Goal: Information Seeking & Learning: Compare options

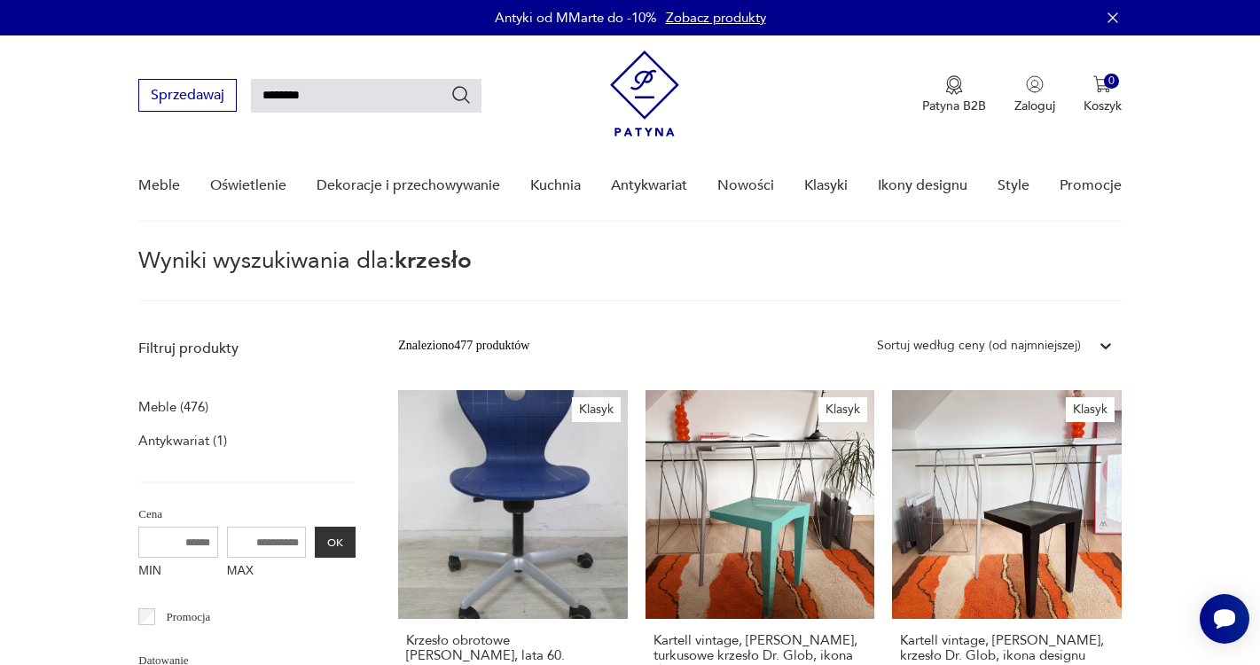
click at [304, 94] on input "*******" at bounding box center [366, 96] width 230 height 34
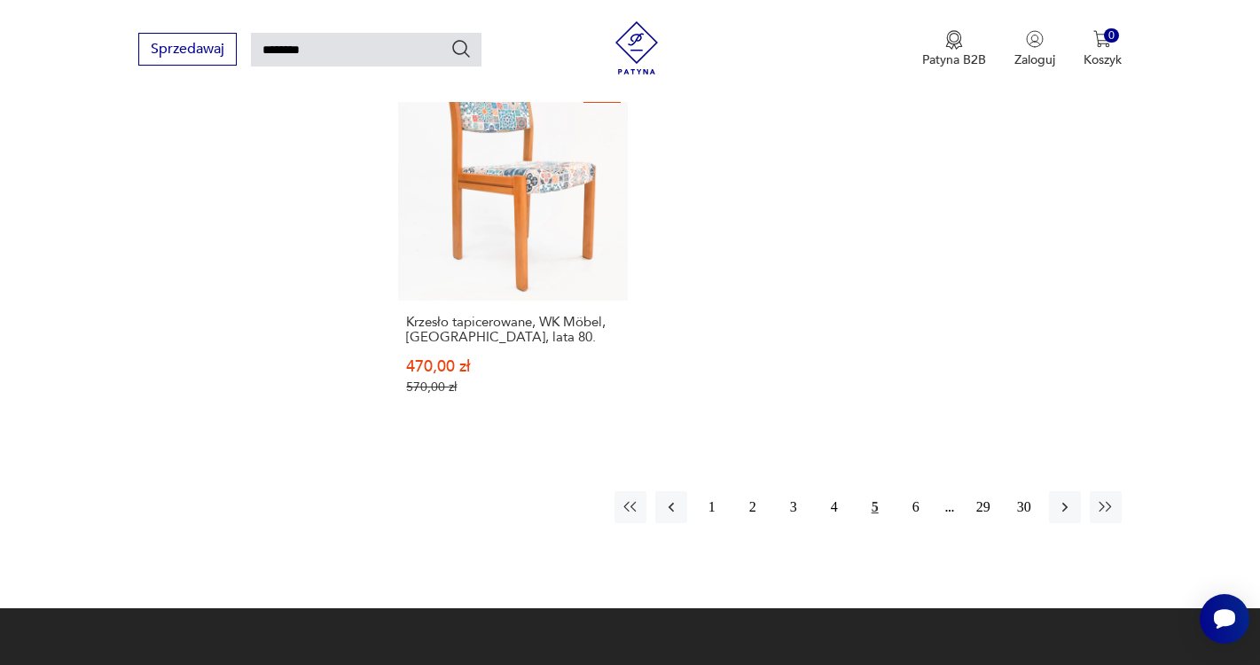
scroll to position [2231, 0]
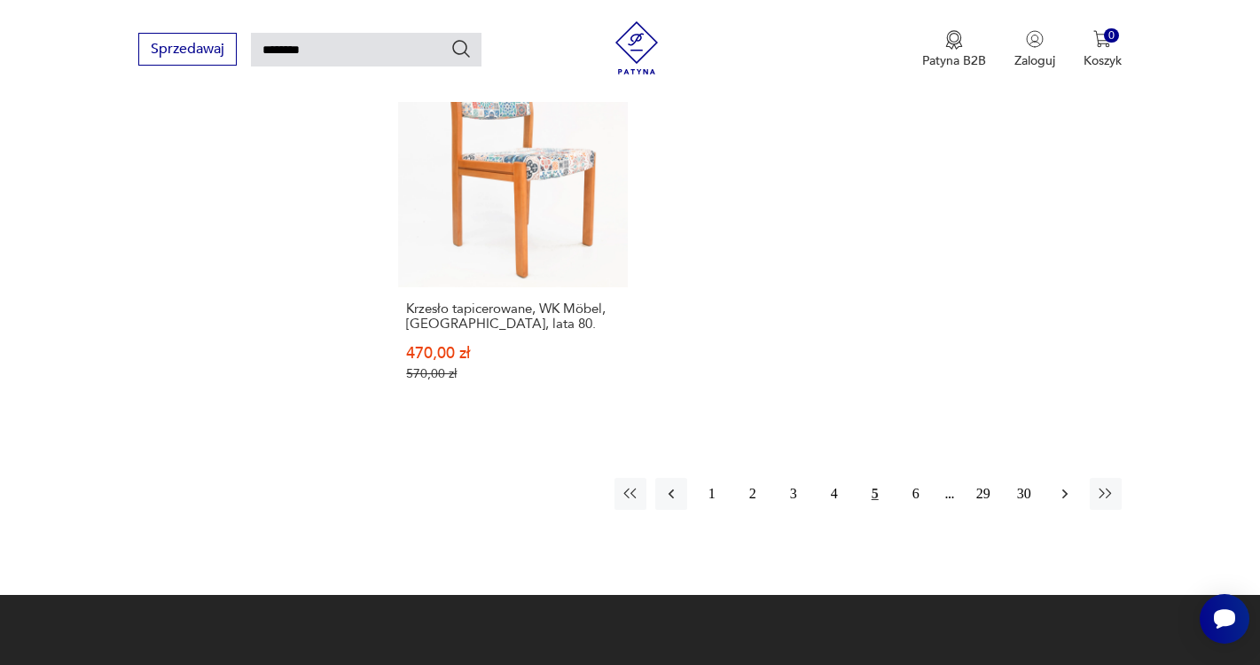
click at [1067, 492] on icon "button" at bounding box center [1065, 494] width 18 height 18
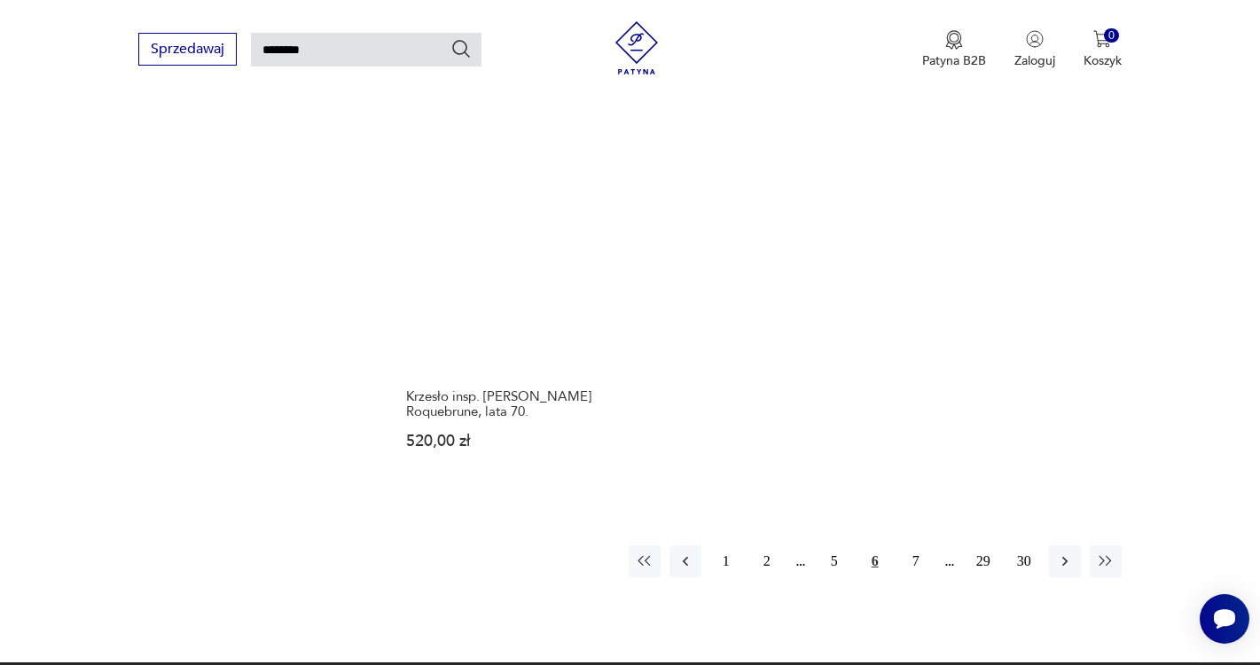
scroll to position [2140, 0]
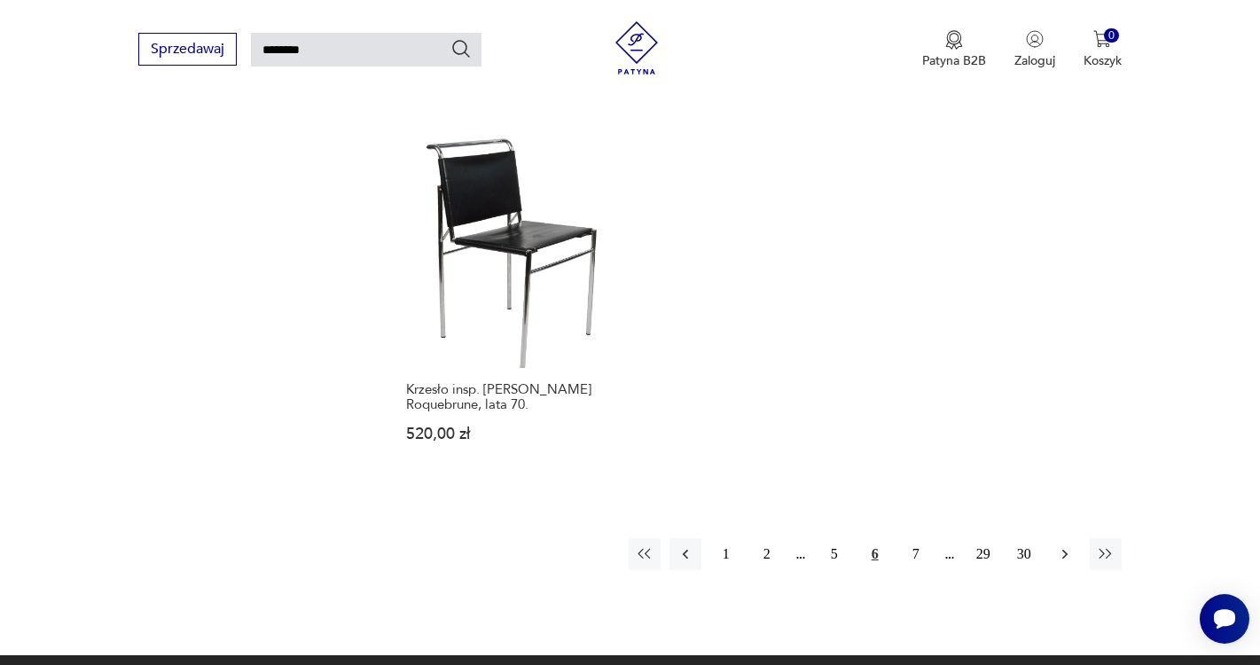
click at [1067, 560] on icon "button" at bounding box center [1065, 554] width 18 height 18
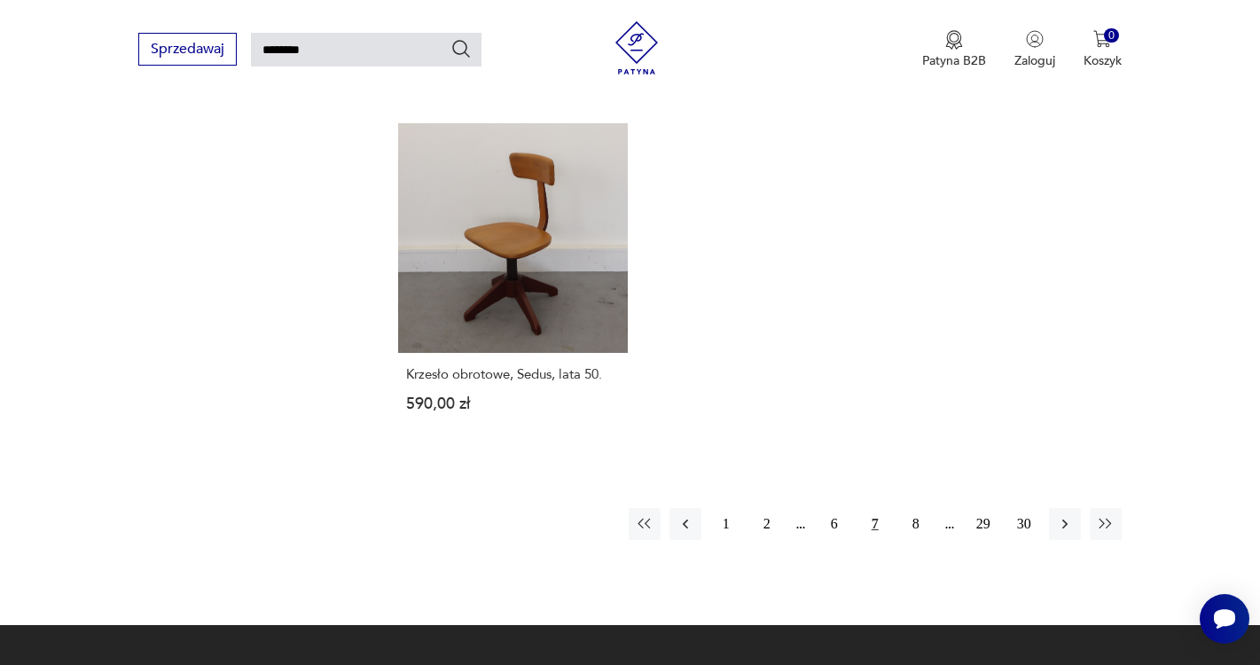
scroll to position [2200, 0]
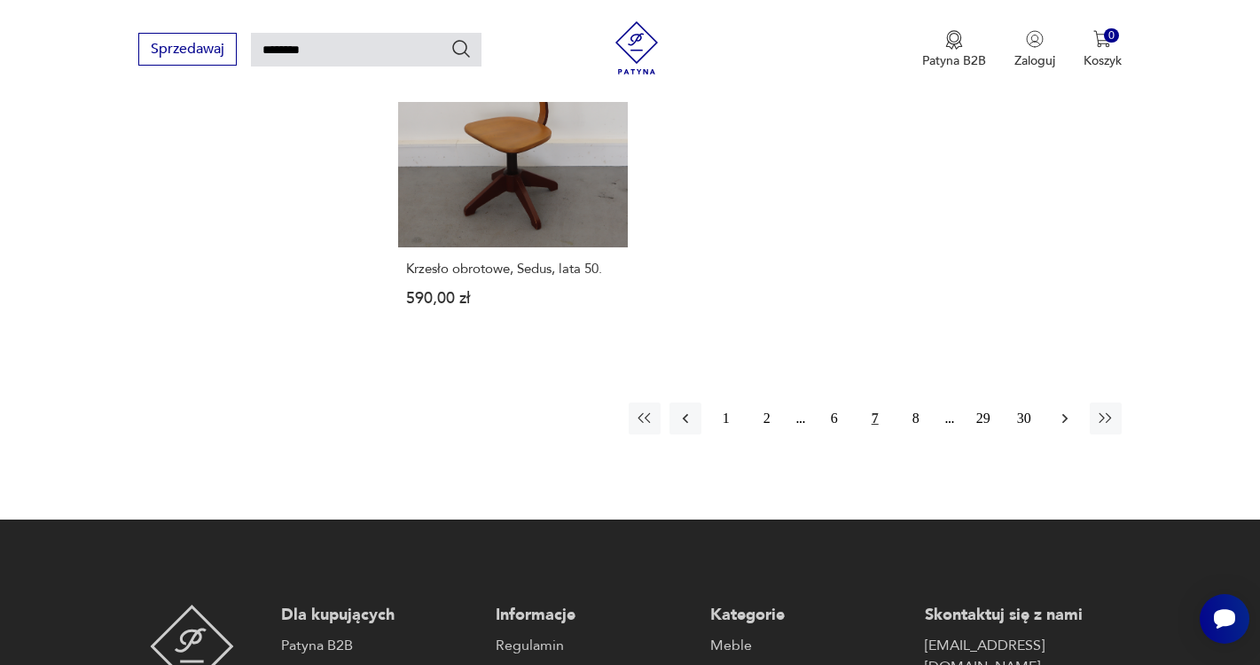
click at [1066, 419] on icon "button" at bounding box center [1064, 419] width 5 height 10
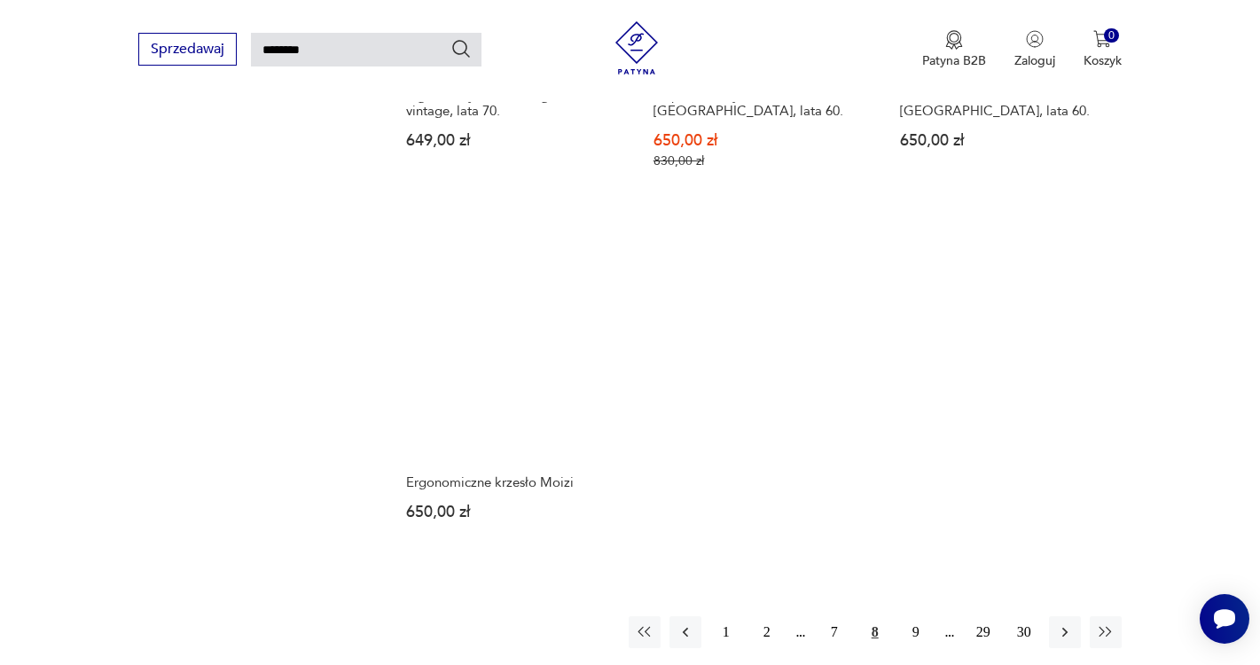
scroll to position [2172, 0]
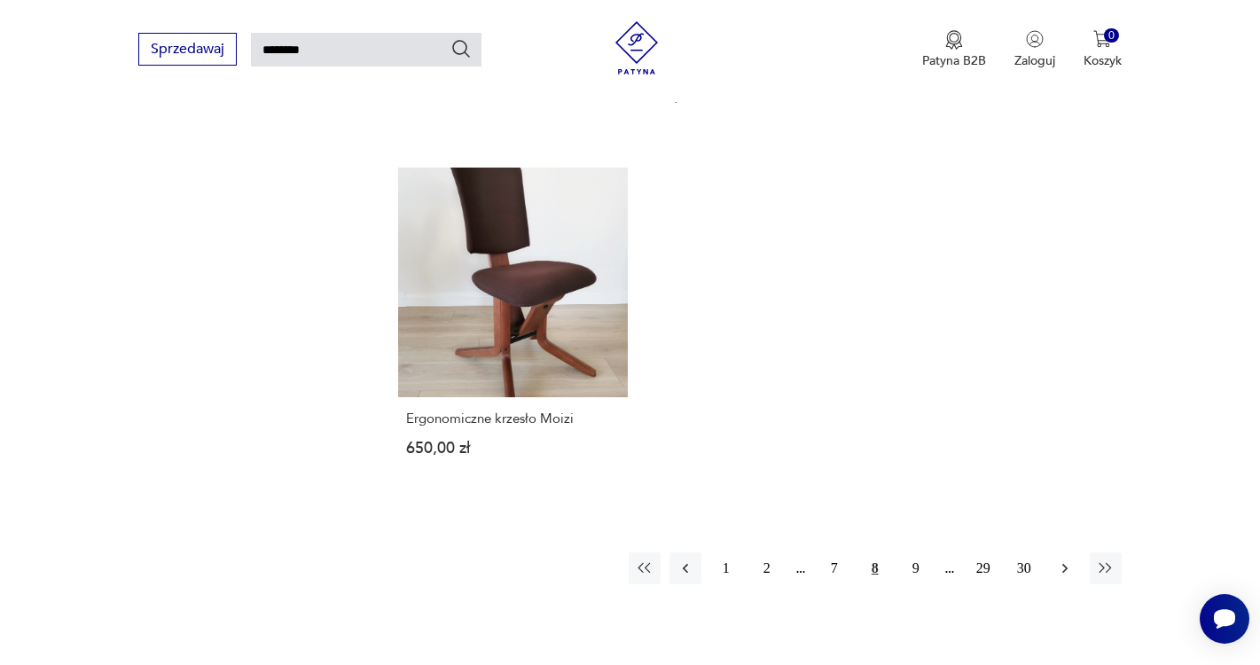
click at [1057, 559] on icon "button" at bounding box center [1065, 568] width 18 height 18
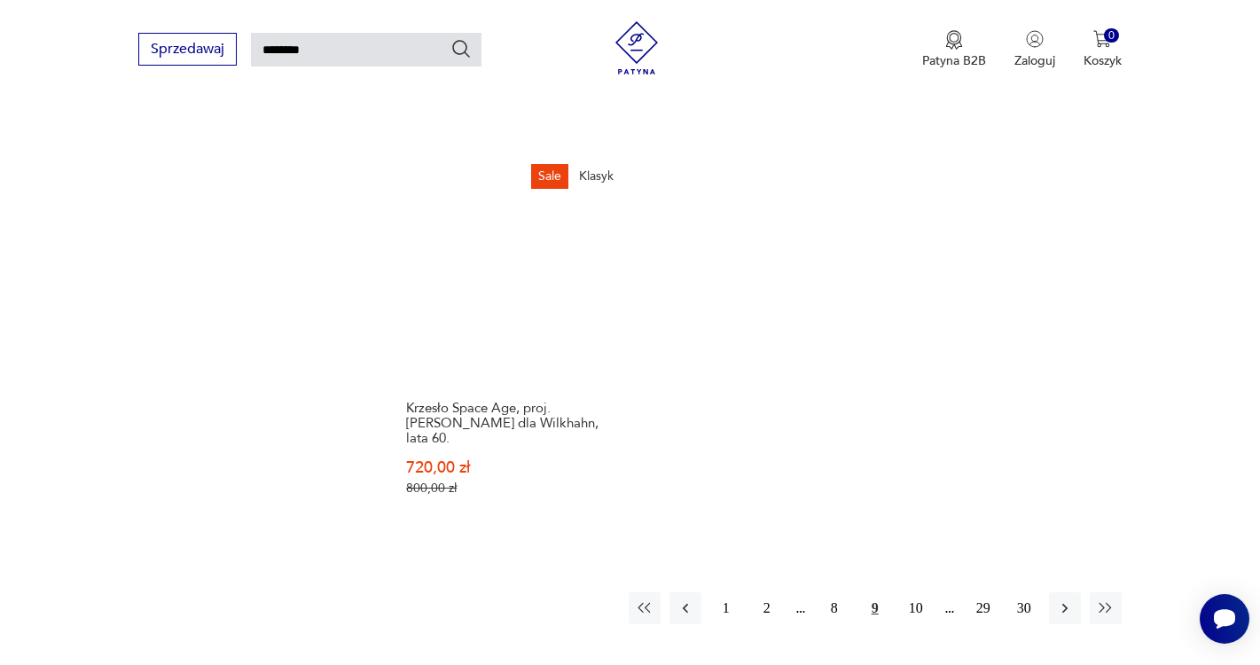
scroll to position [2203, 0]
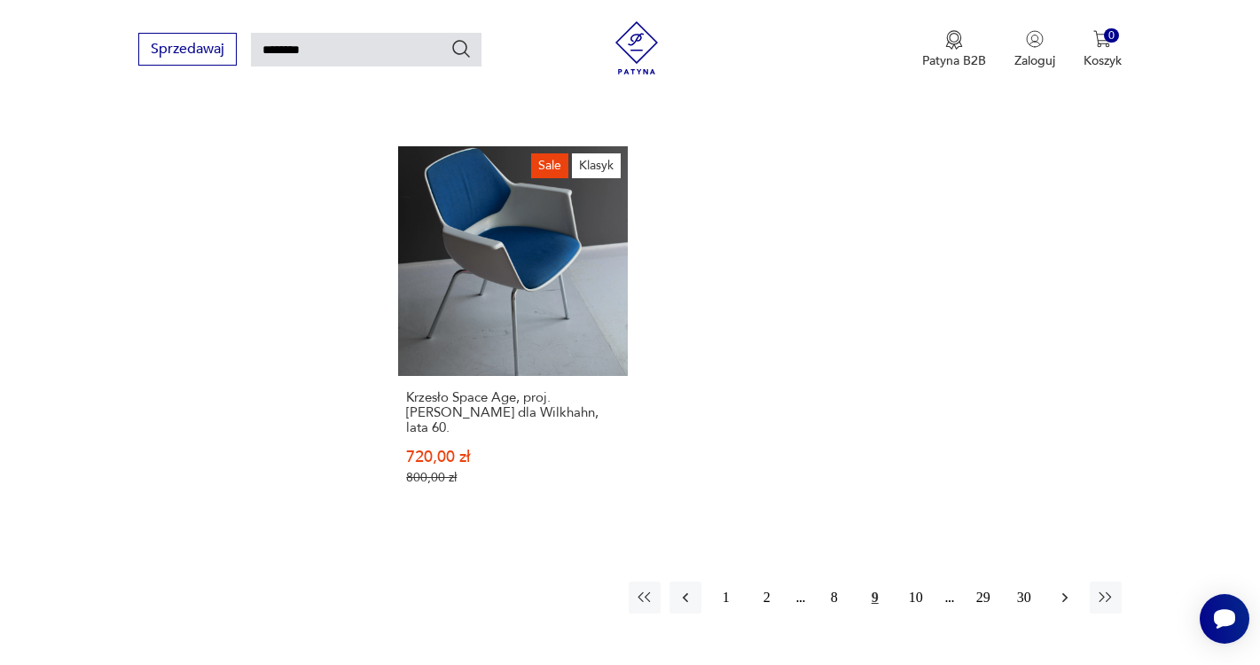
click at [1061, 589] on icon "button" at bounding box center [1065, 598] width 18 height 18
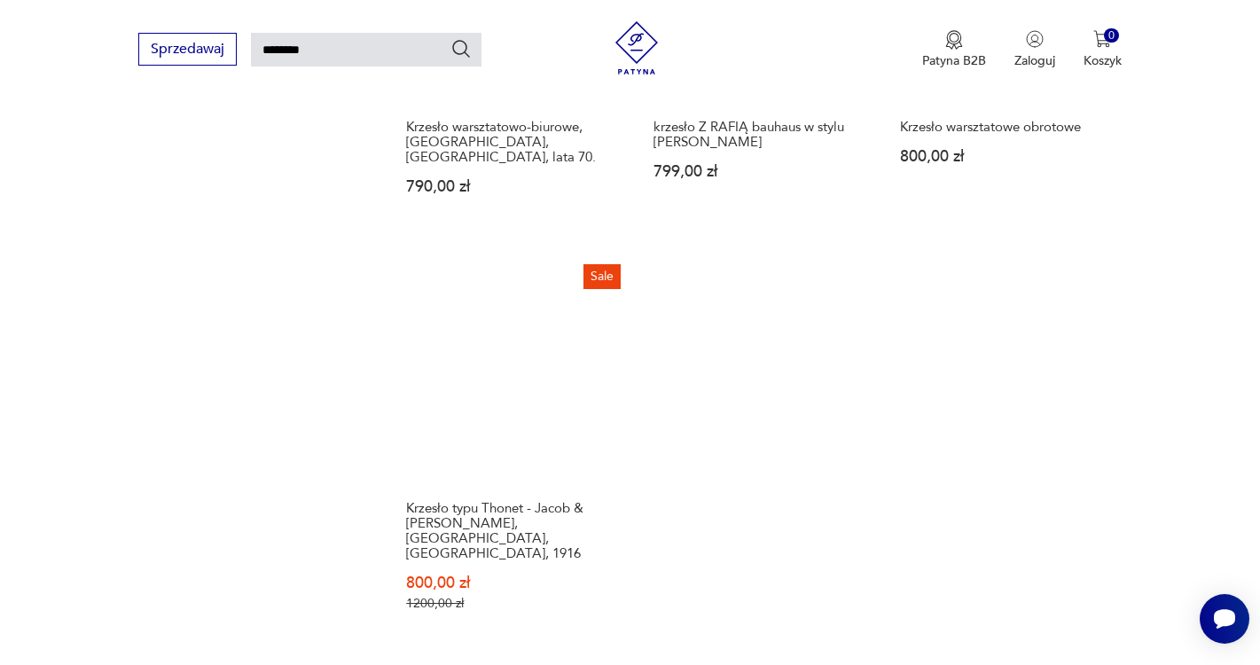
scroll to position [2220, 0]
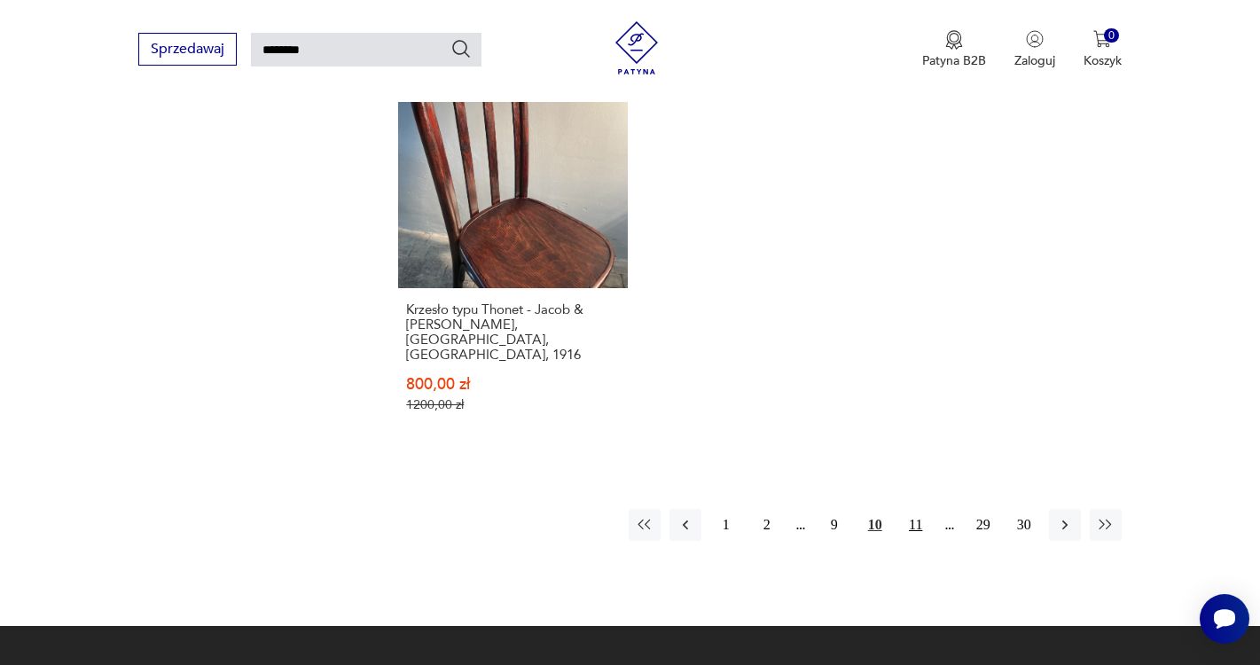
click at [913, 509] on button "11" at bounding box center [916, 525] width 32 height 32
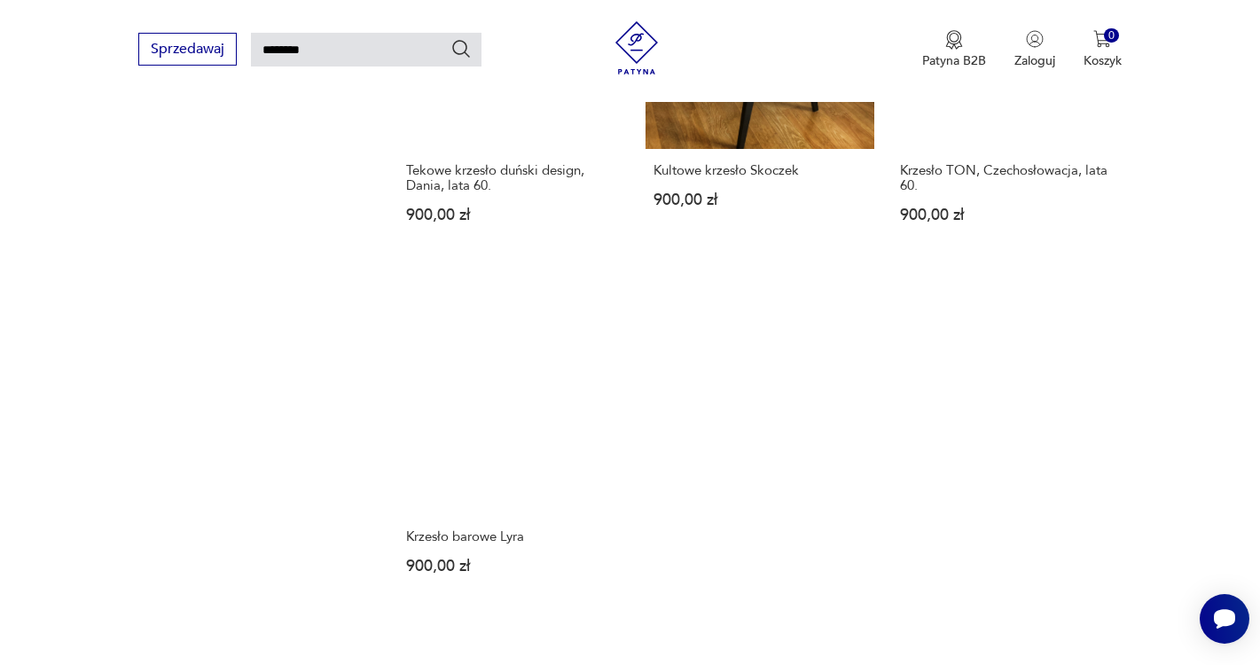
scroll to position [2106, 0]
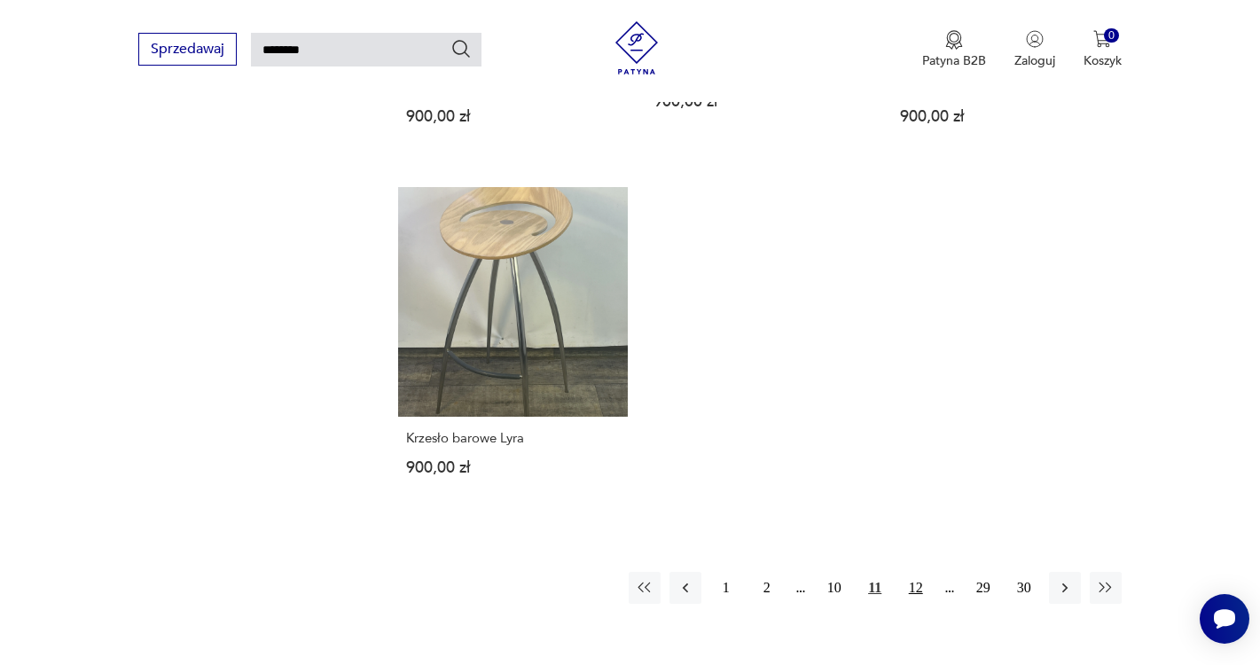
click at [920, 572] on button "12" at bounding box center [916, 588] width 32 height 32
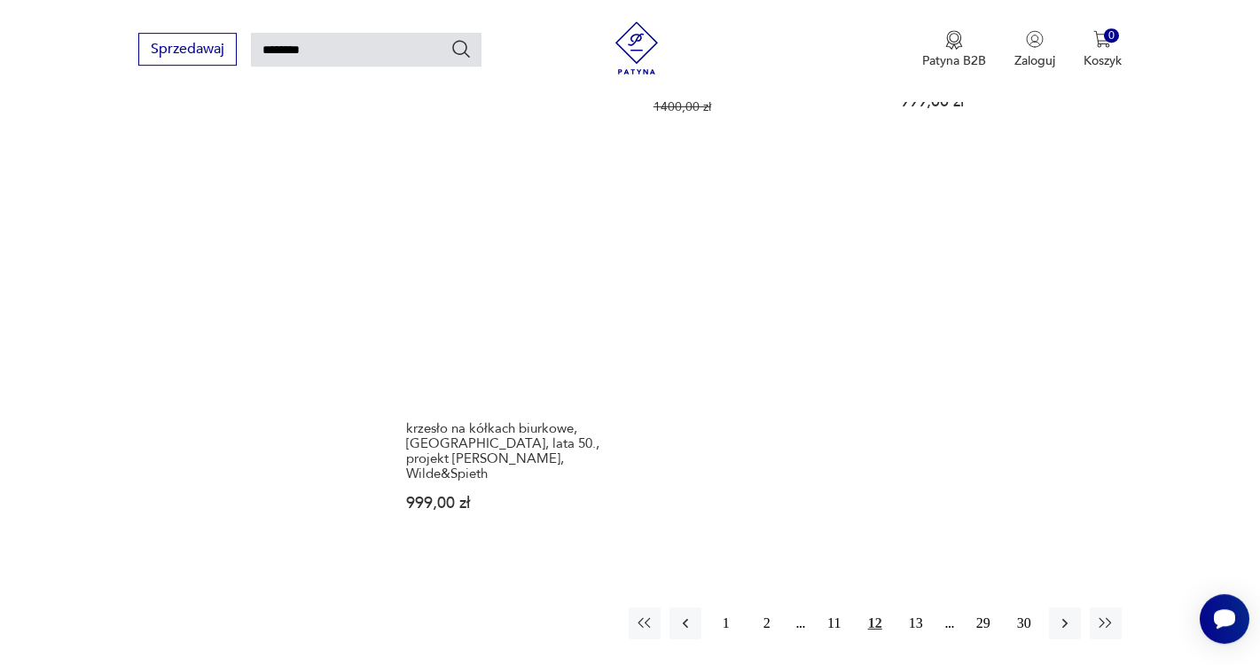
scroll to position [2106, 0]
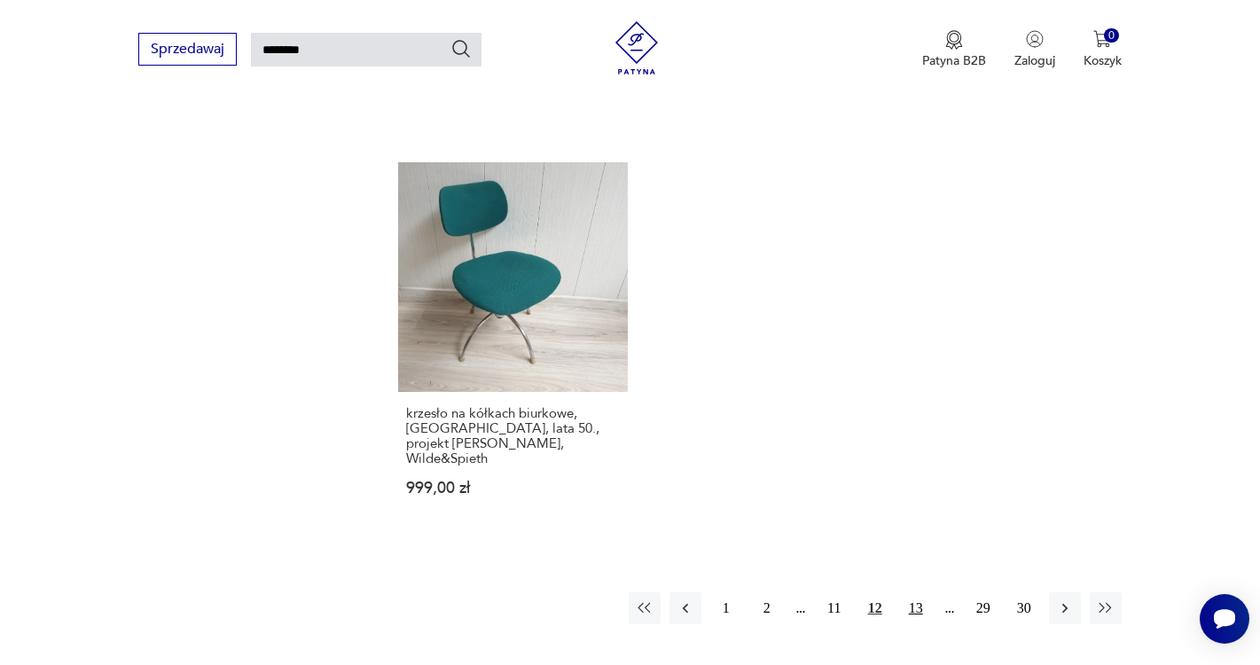
click at [913, 592] on button "13" at bounding box center [916, 608] width 32 height 32
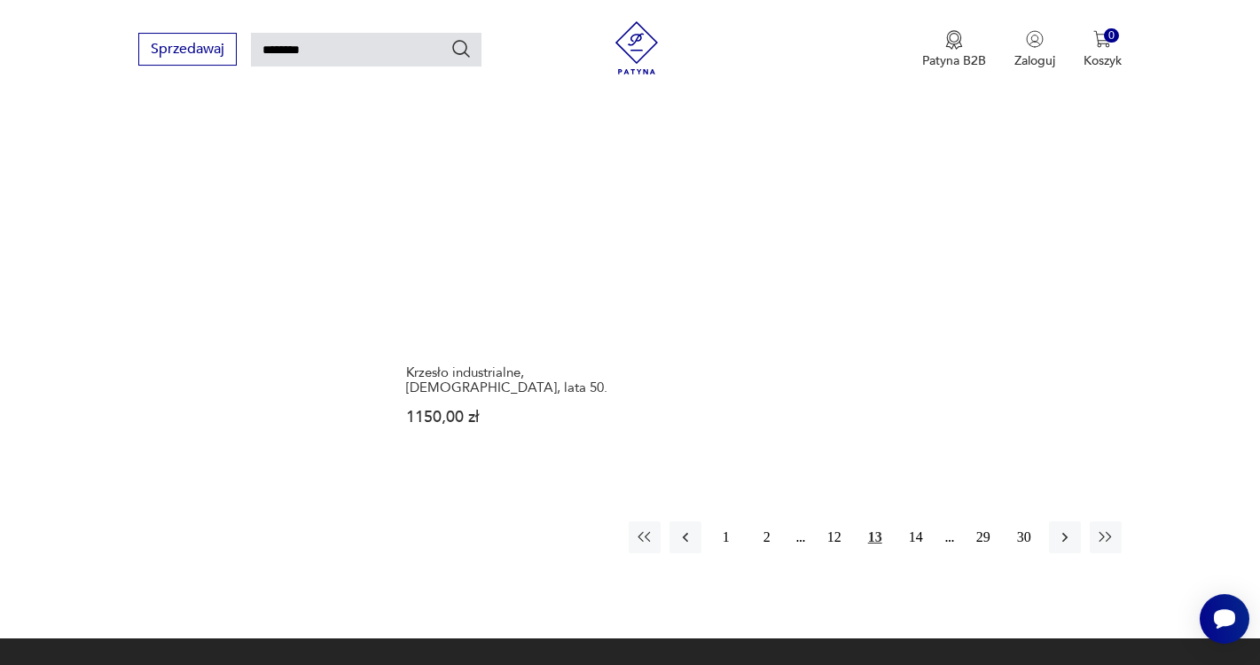
scroll to position [2191, 0]
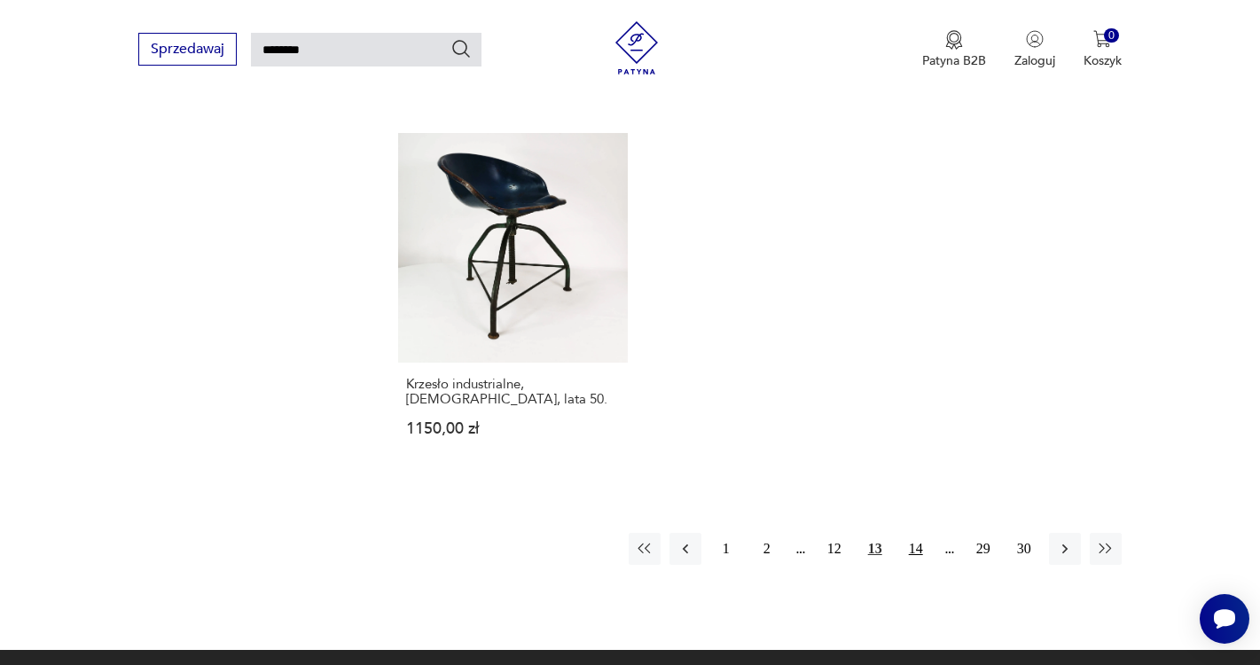
click at [922, 535] on button "14" at bounding box center [916, 549] width 32 height 32
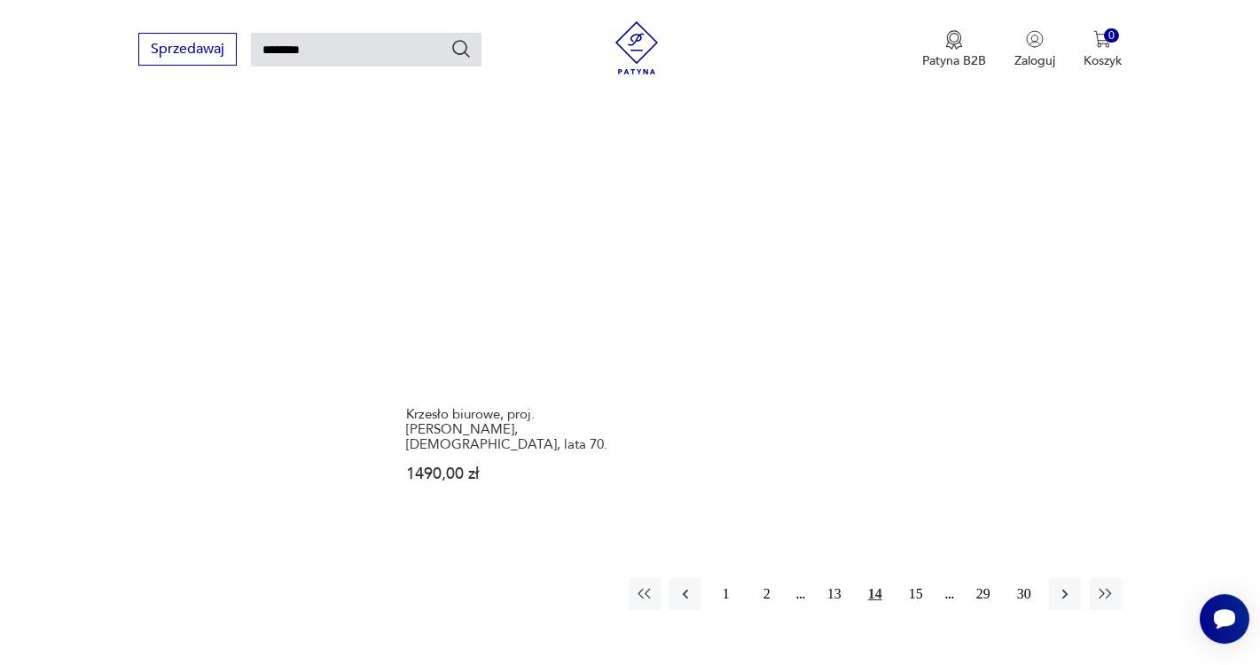
scroll to position [2163, 0]
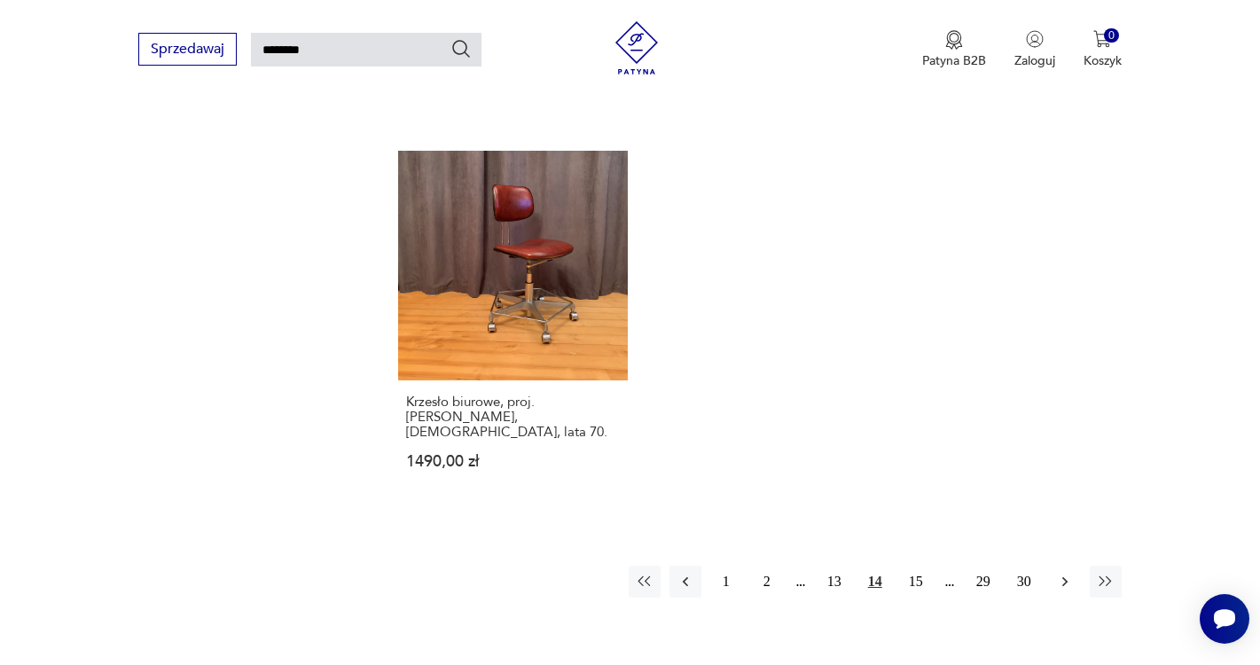
click at [1070, 573] on icon "button" at bounding box center [1065, 582] width 18 height 18
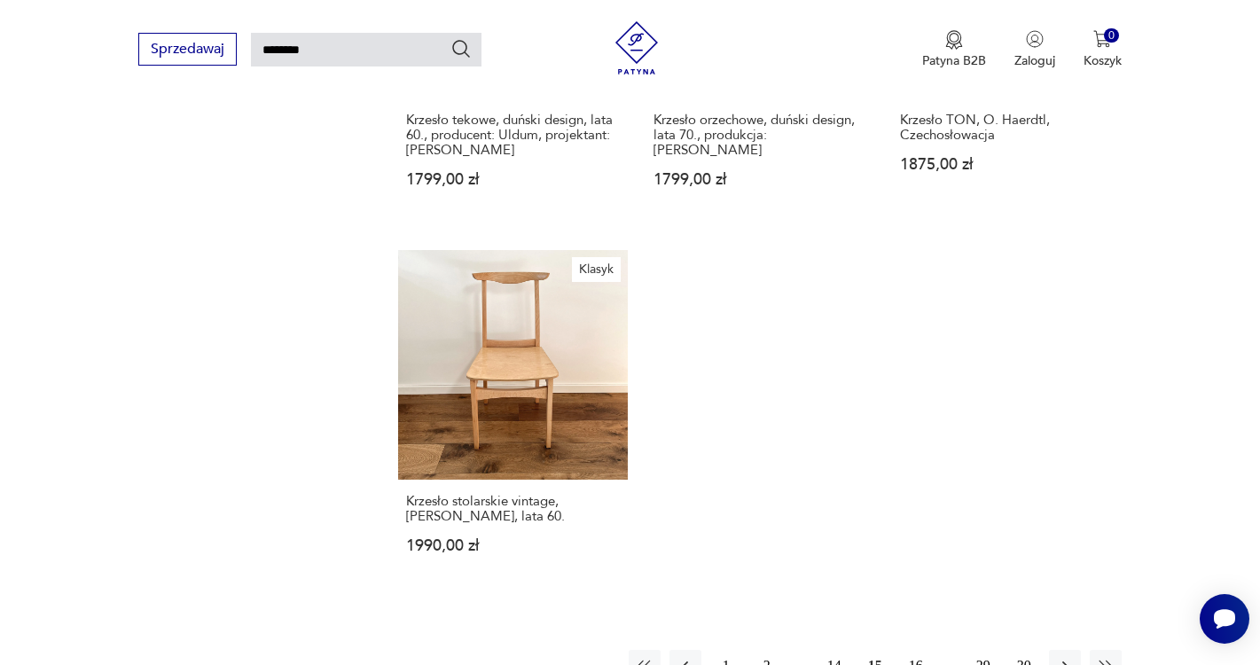
scroll to position [2092, 0]
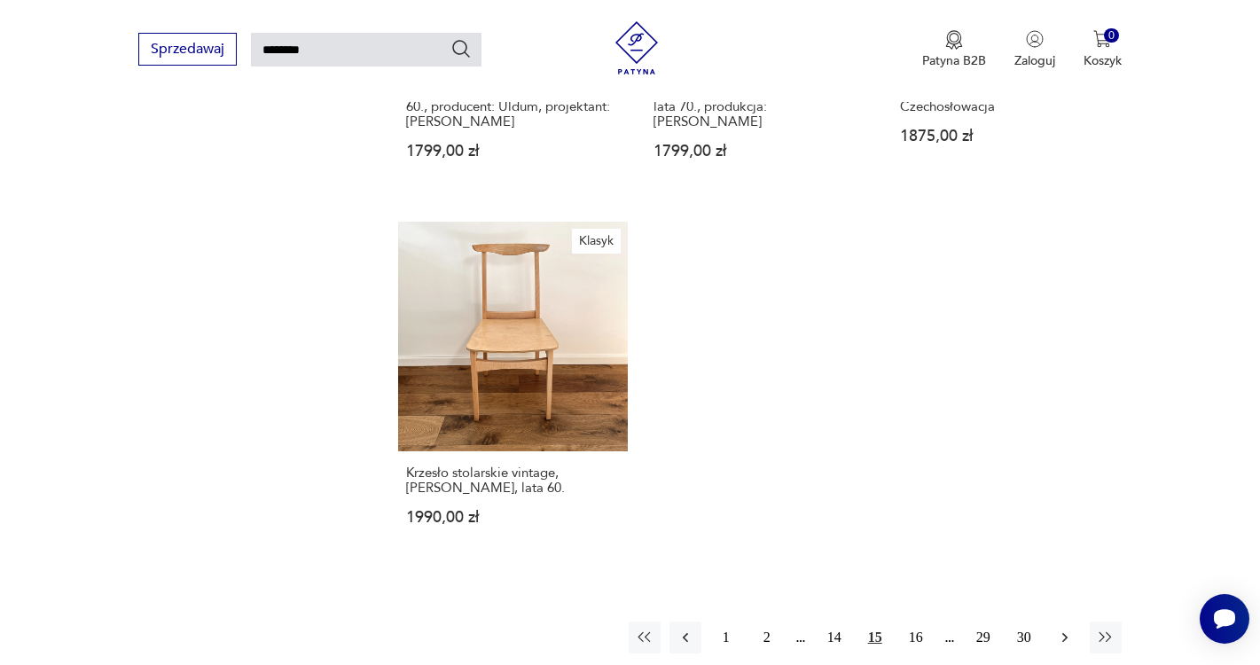
click at [1059, 629] on icon "button" at bounding box center [1065, 638] width 18 height 18
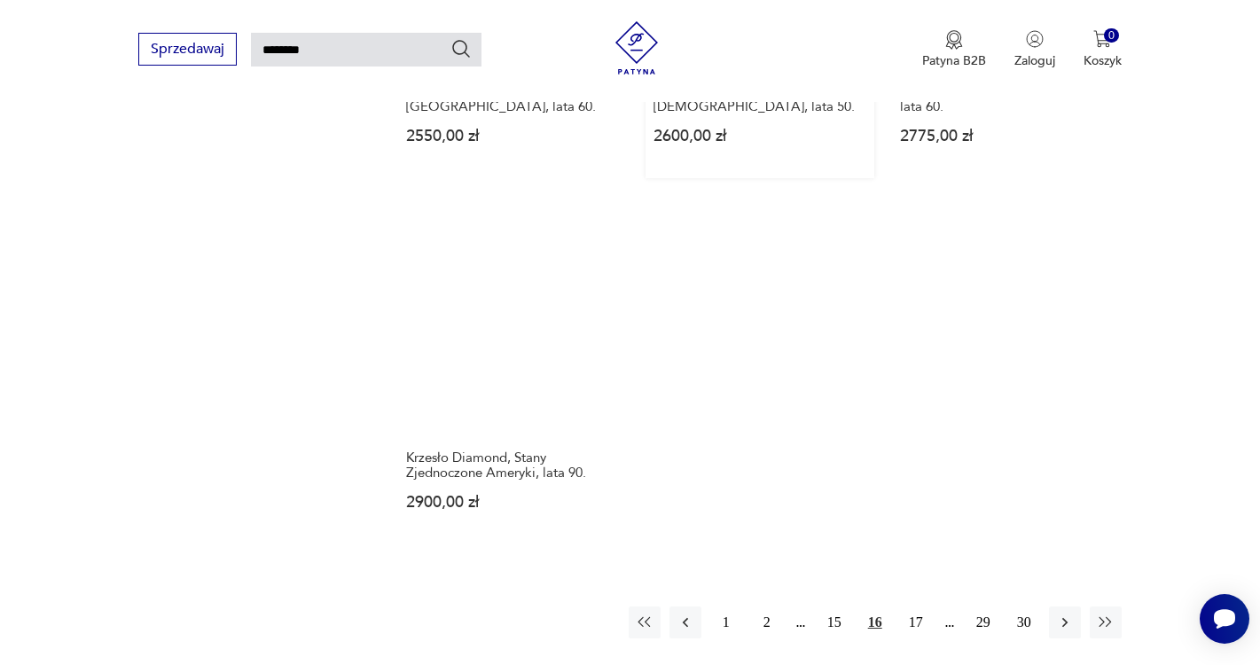
scroll to position [2149, 0]
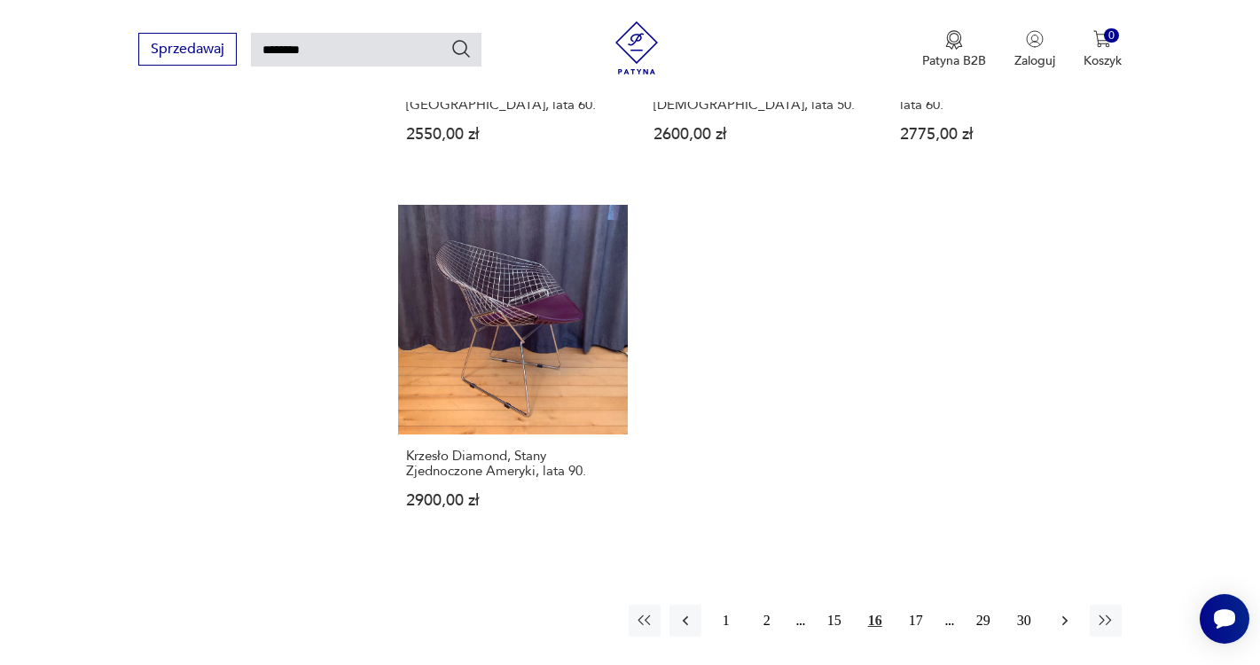
click at [1056, 612] on icon "button" at bounding box center [1065, 621] width 18 height 18
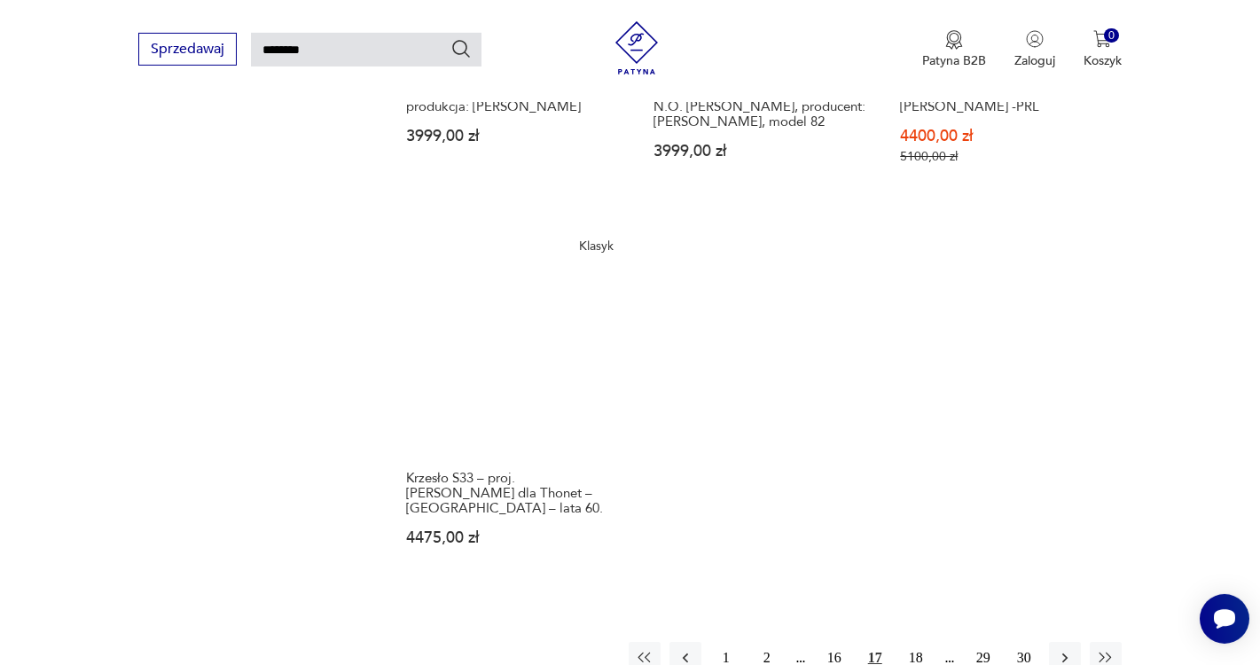
scroll to position [2149, 0]
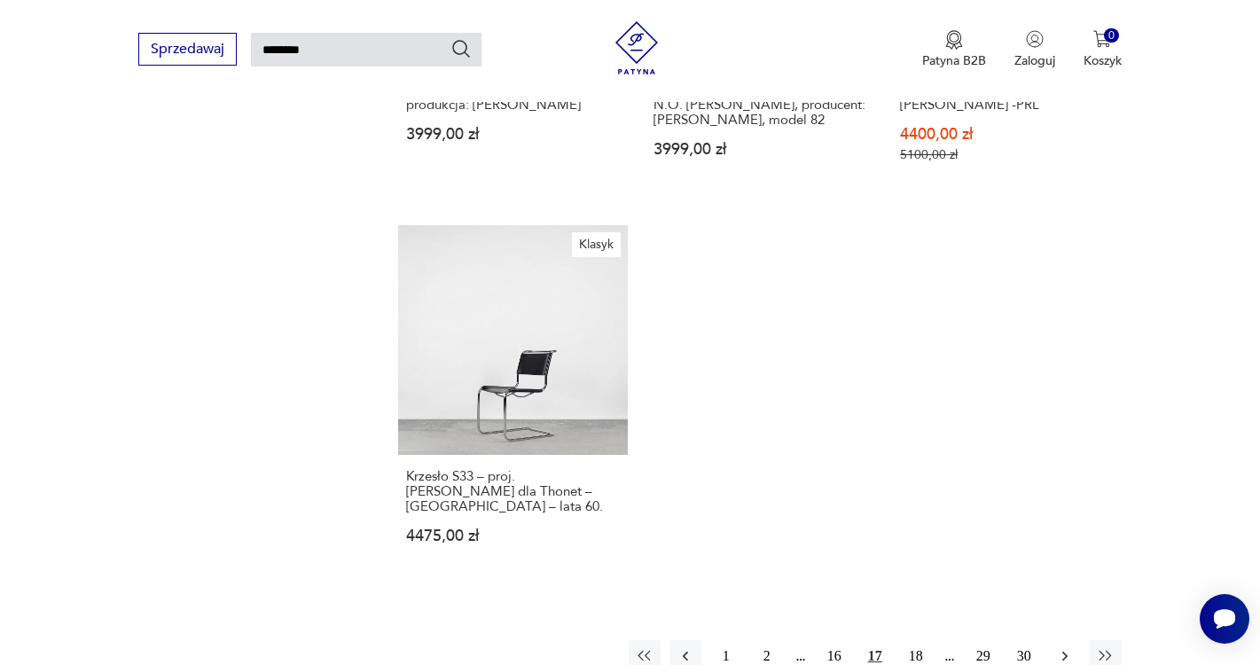
click at [1071, 647] on icon "button" at bounding box center [1065, 656] width 18 height 18
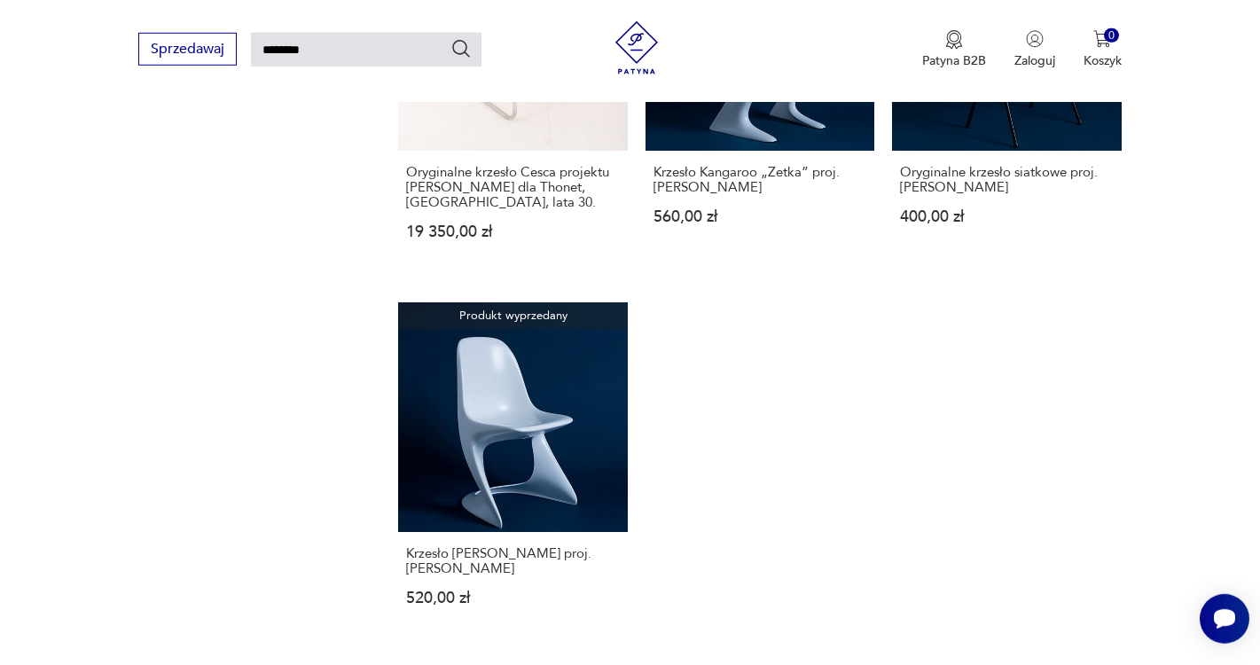
scroll to position [2262, 0]
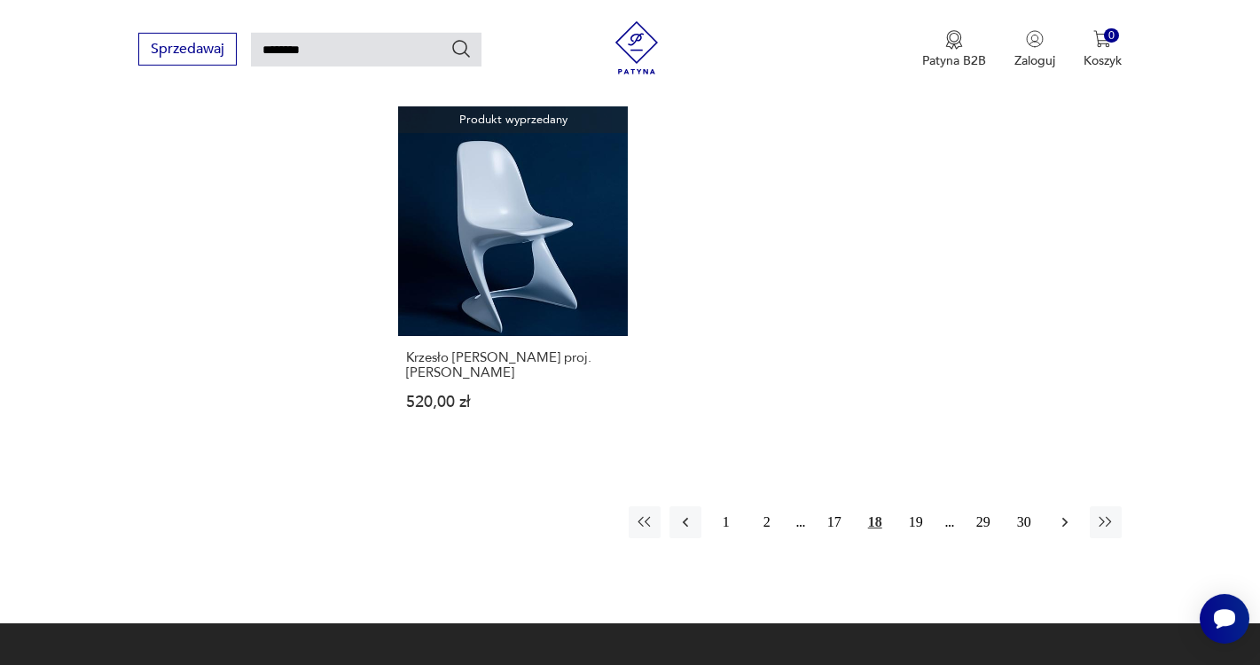
click at [1069, 513] on icon "button" at bounding box center [1065, 522] width 18 height 18
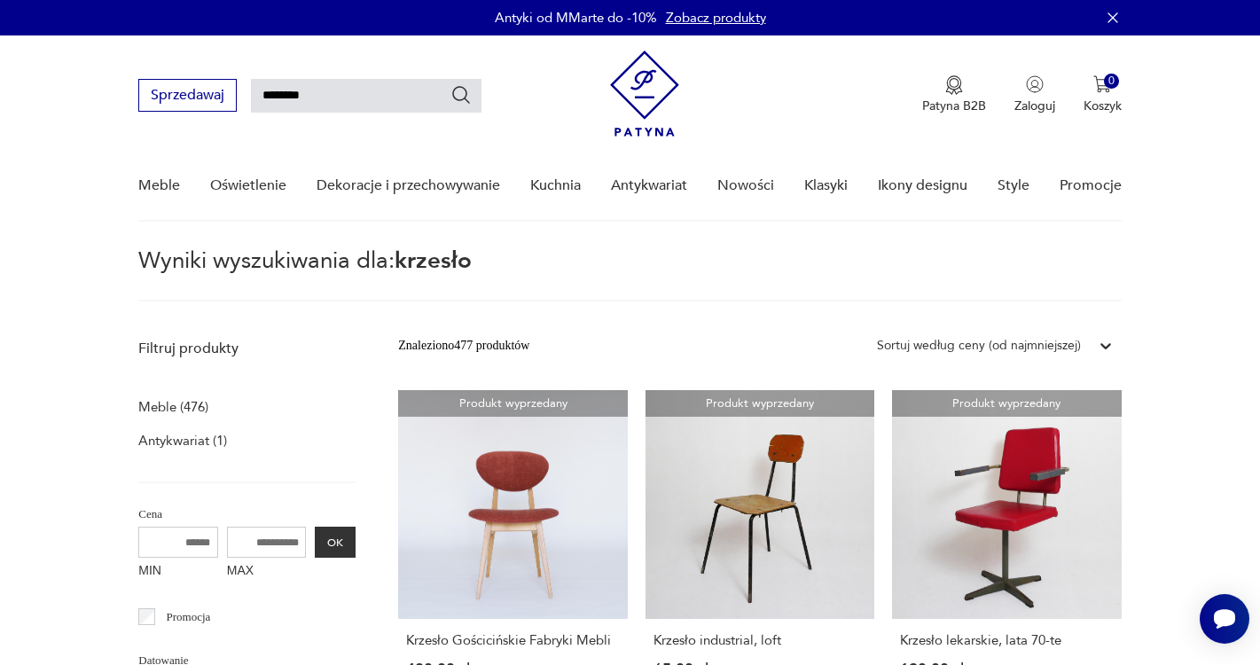
drag, startPoint x: 322, startPoint y: 98, endPoint x: 238, endPoint y: 91, distance: 83.6
click at [251, 91] on input "*******" at bounding box center [366, 96] width 230 height 34
type input "******"
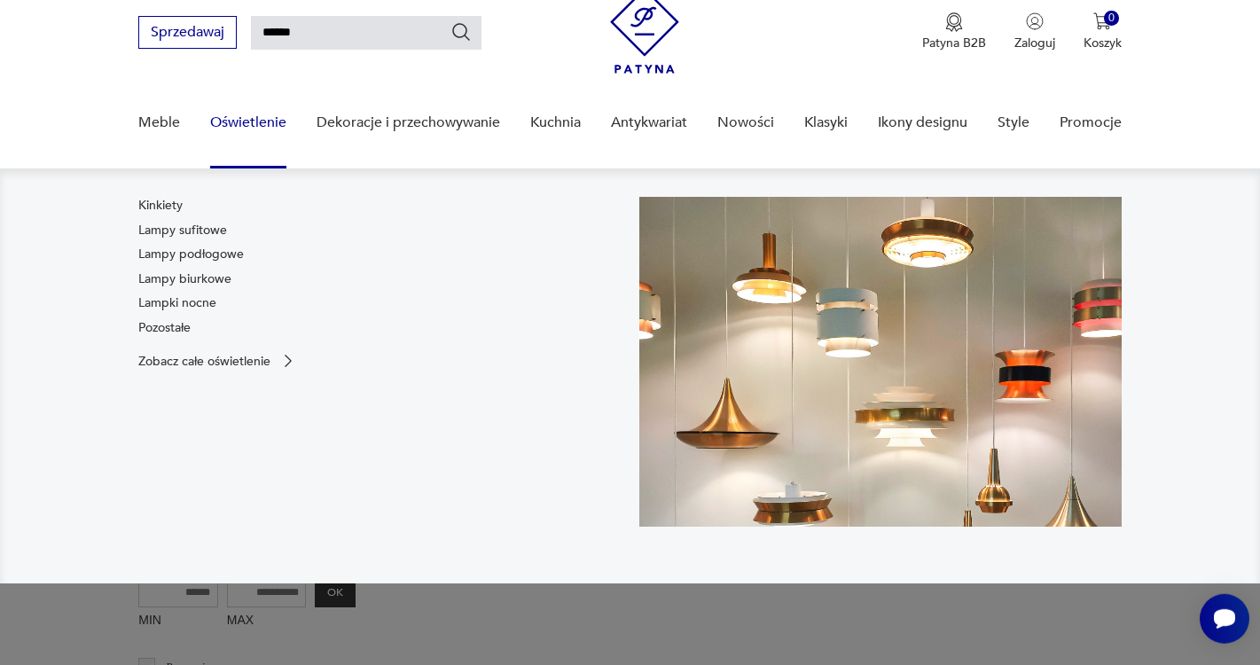
scroll to position [64, 0]
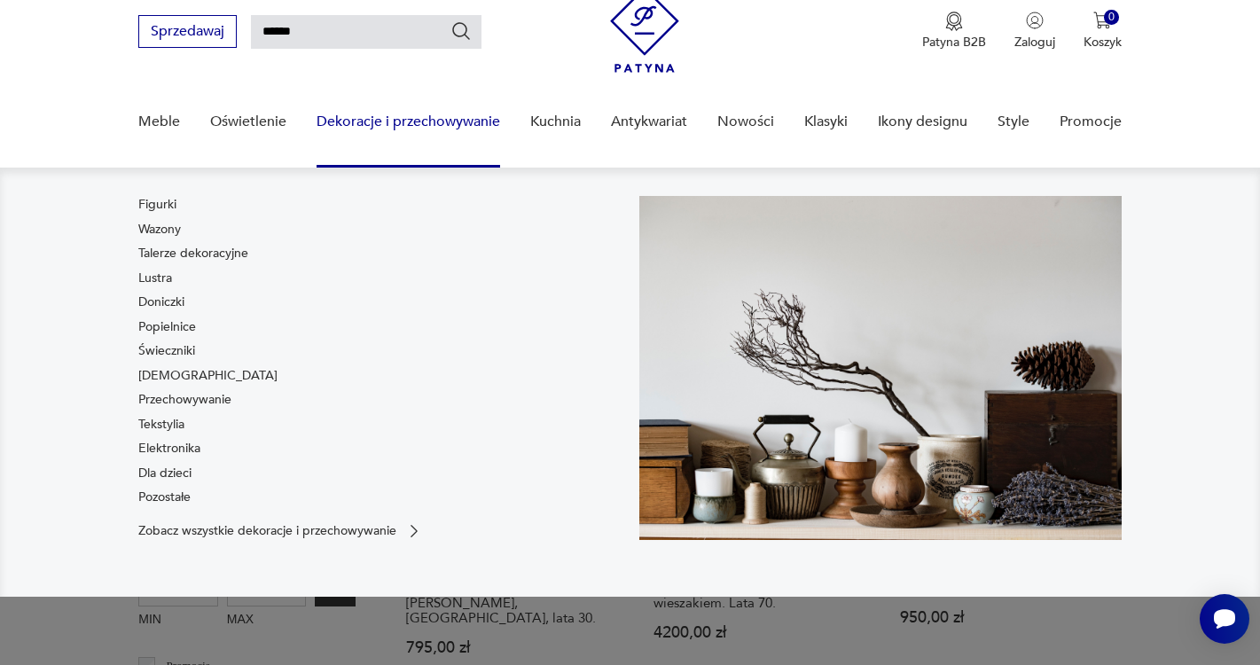
click at [510, 123] on div "Meble Oświetlenie Dekoracje i przechowywanie Figurki Wazony Talerze dekoracyjne…" at bounding box center [629, 128] width 982 height 80
click at [469, 124] on link "Dekoracje i przechowywanie" at bounding box center [408, 122] width 184 height 68
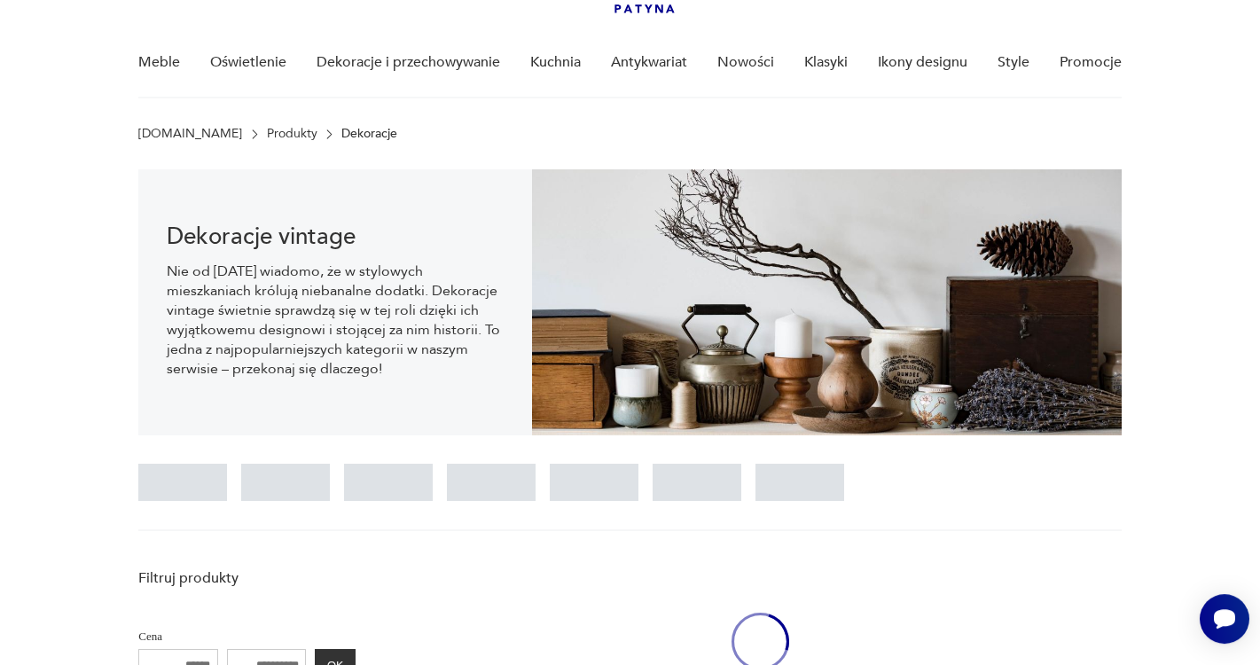
scroll to position [124, 0]
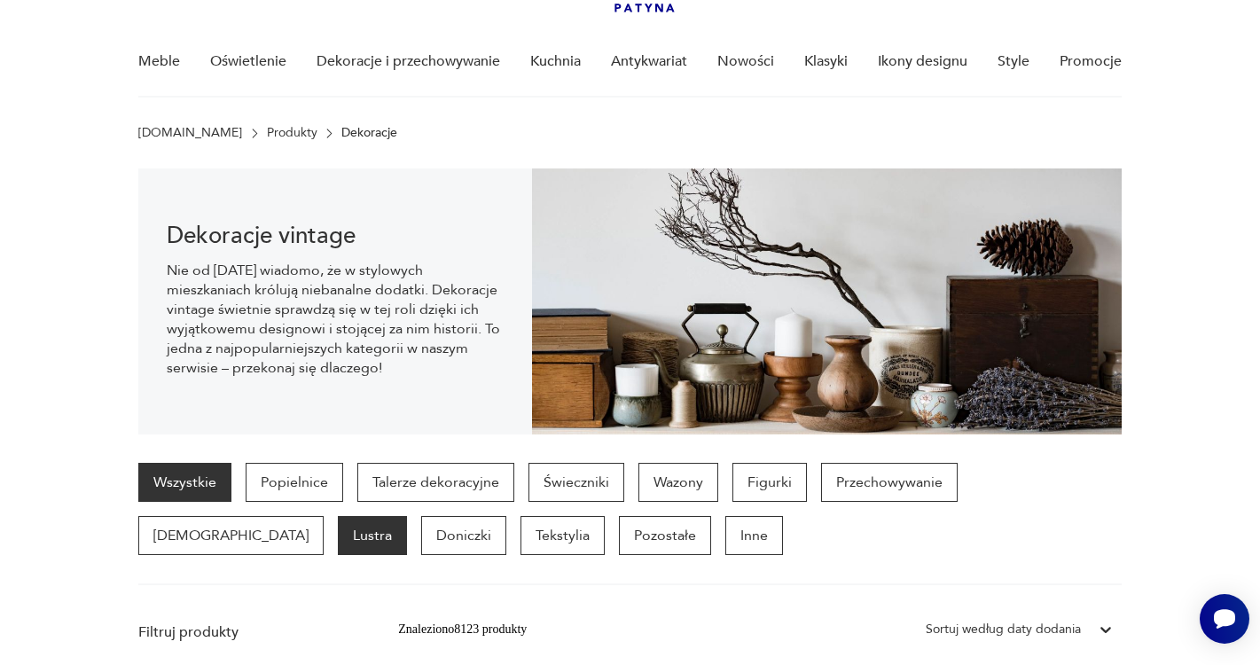
click at [338, 548] on p "Lustra" at bounding box center [372, 535] width 69 height 39
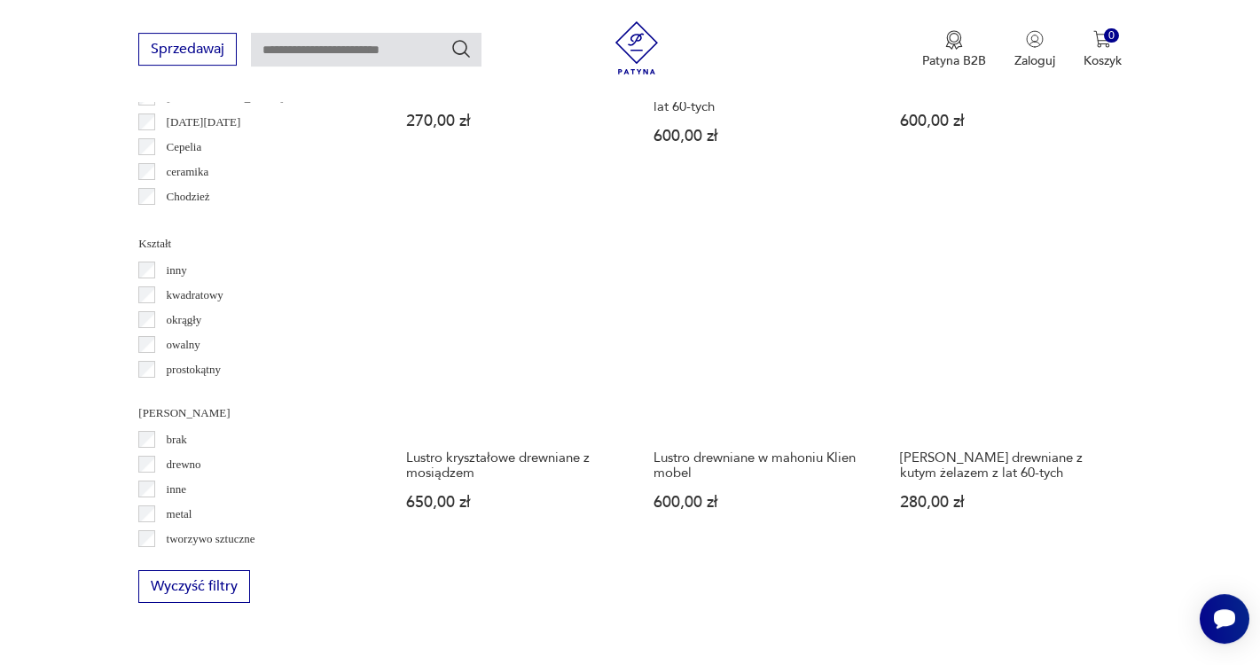
scroll to position [1748, 0]
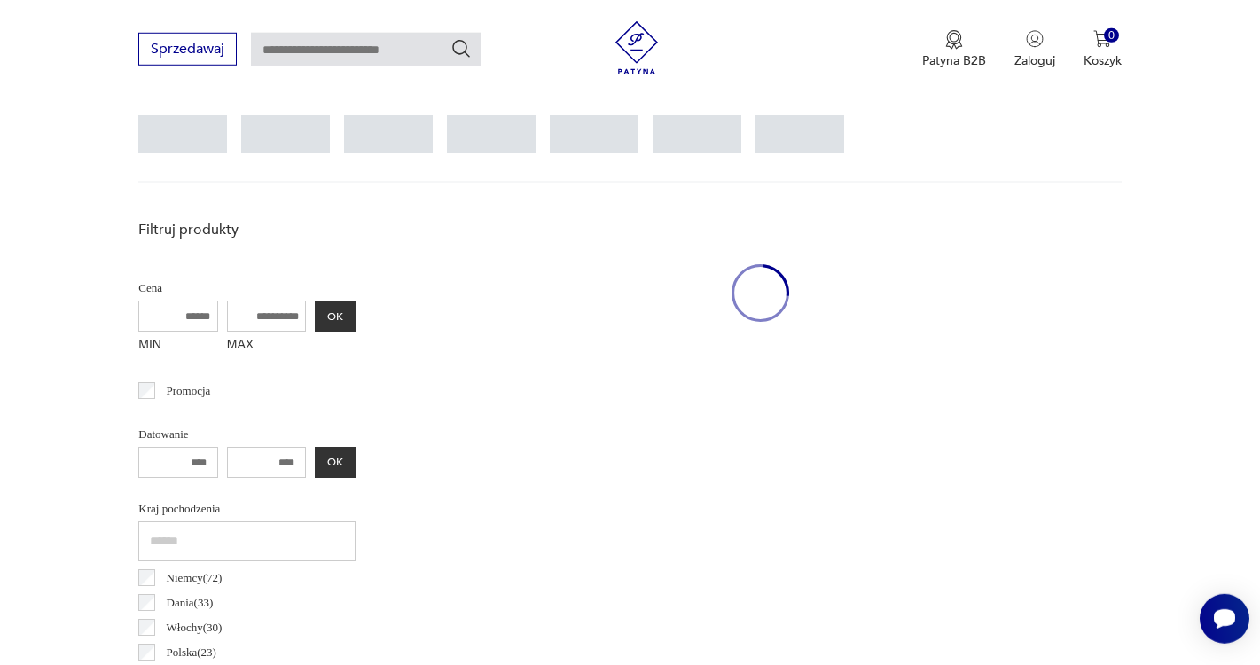
scroll to position [472, 0]
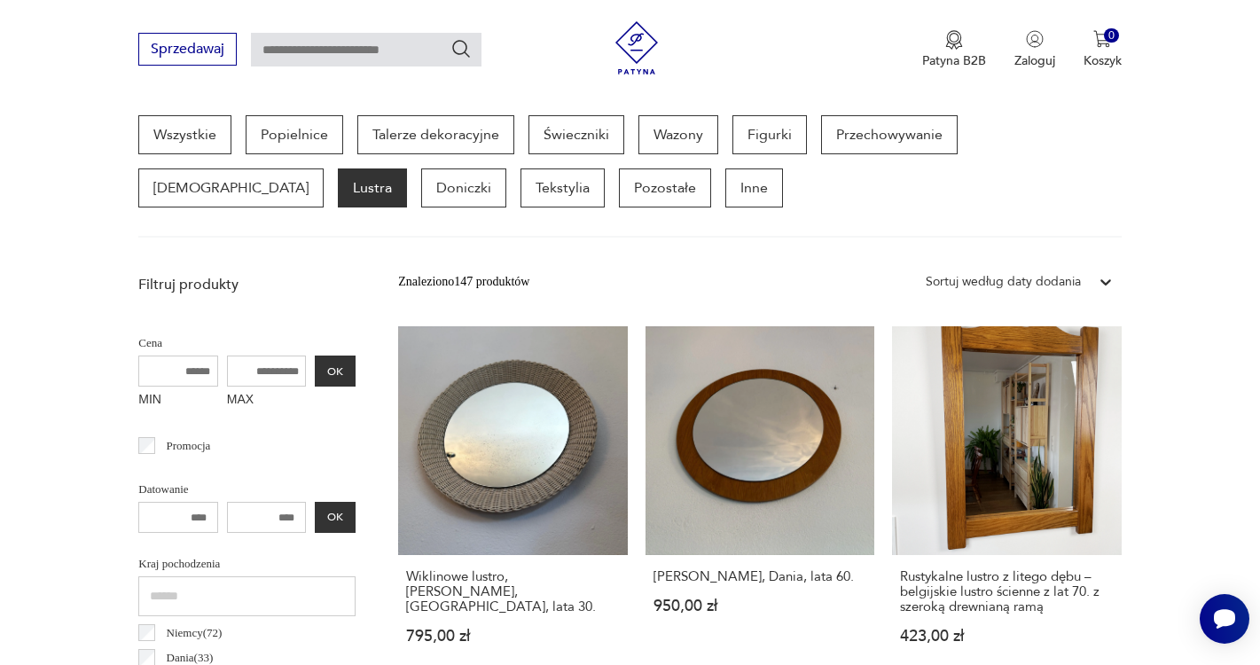
click at [1028, 282] on div "Sortuj według daty dodania" at bounding box center [1003, 282] width 155 height 20
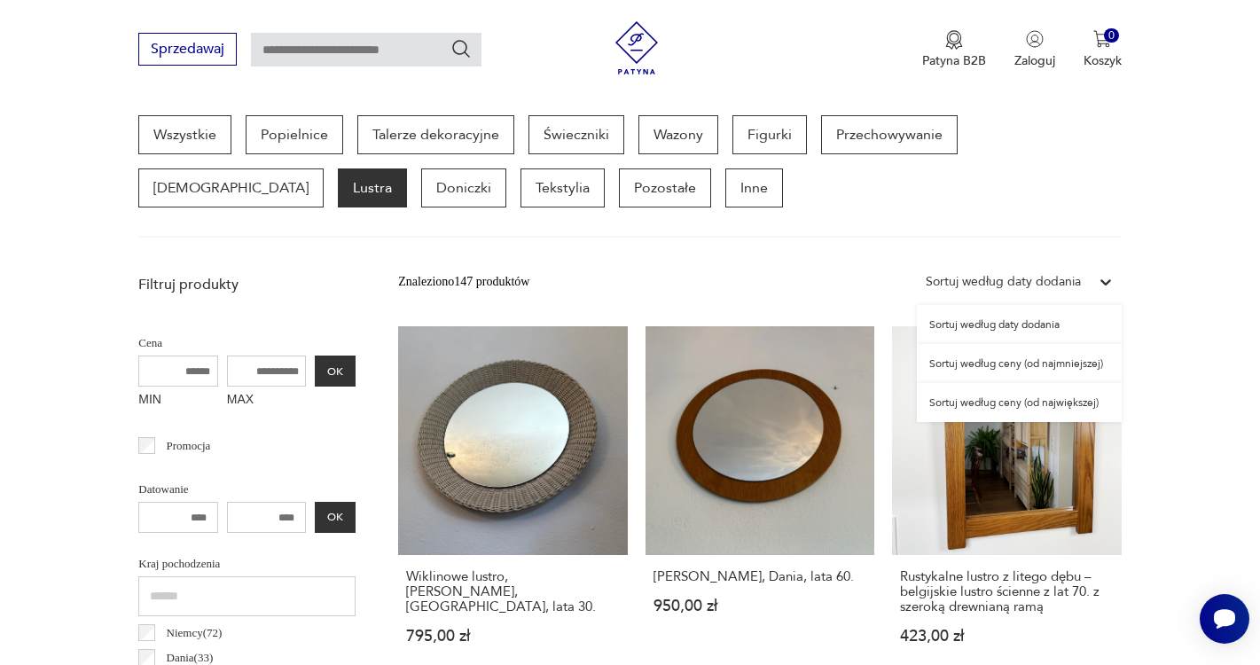
click at [1043, 368] on div "Sortuj według ceny (od najmniejszej)" at bounding box center [1019, 363] width 205 height 39
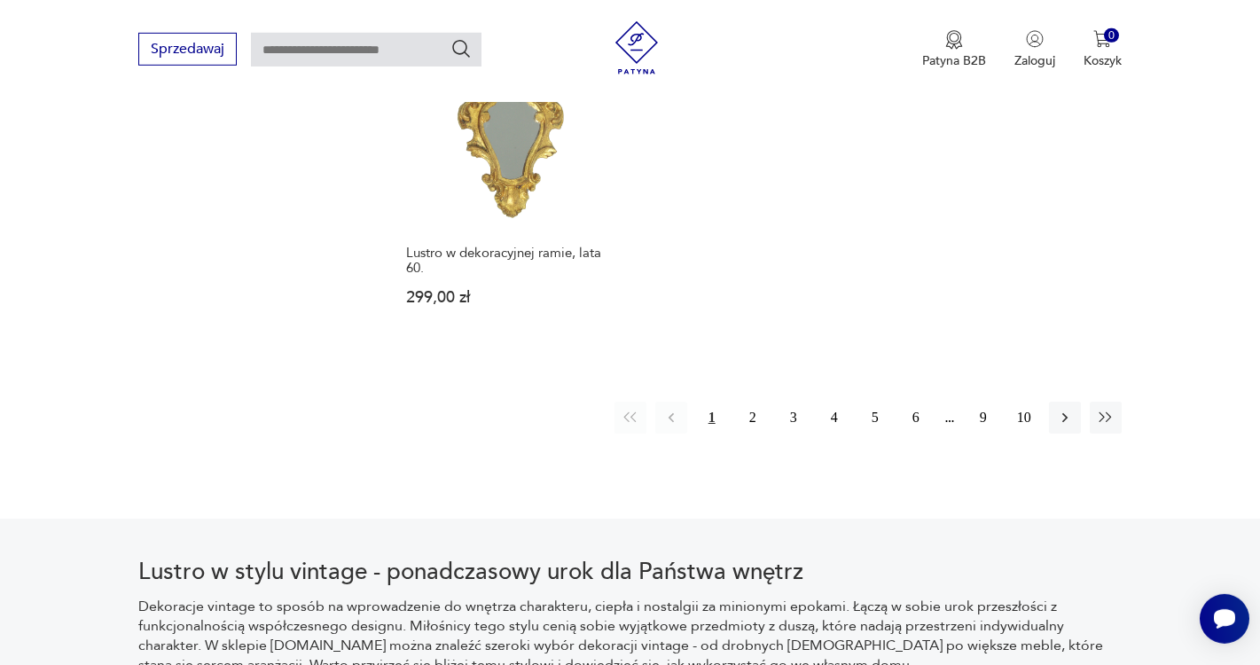
scroll to position [2713, 0]
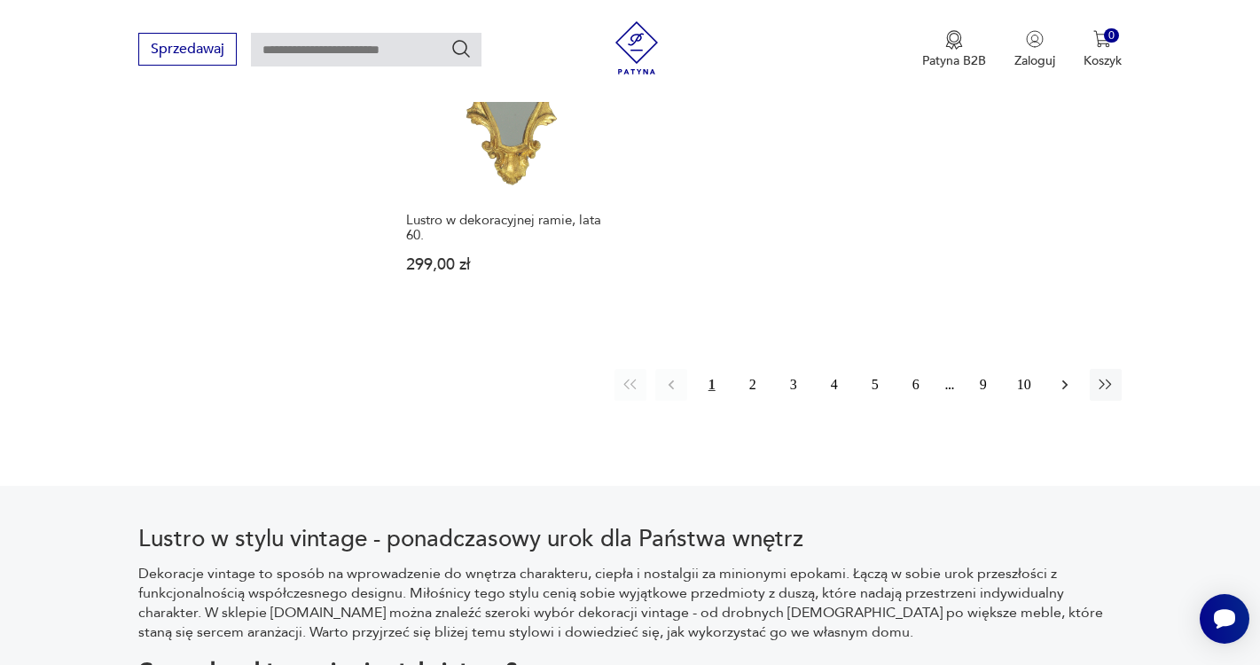
click at [1060, 391] on icon "button" at bounding box center [1065, 385] width 18 height 18
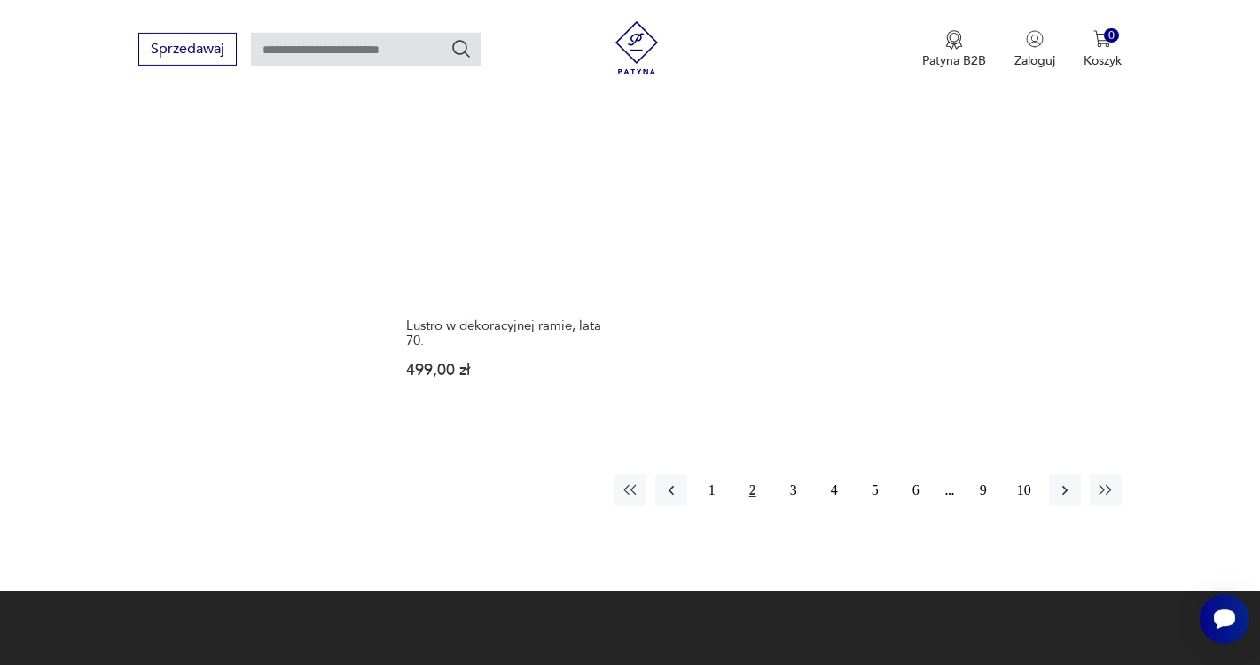
scroll to position [2613, 0]
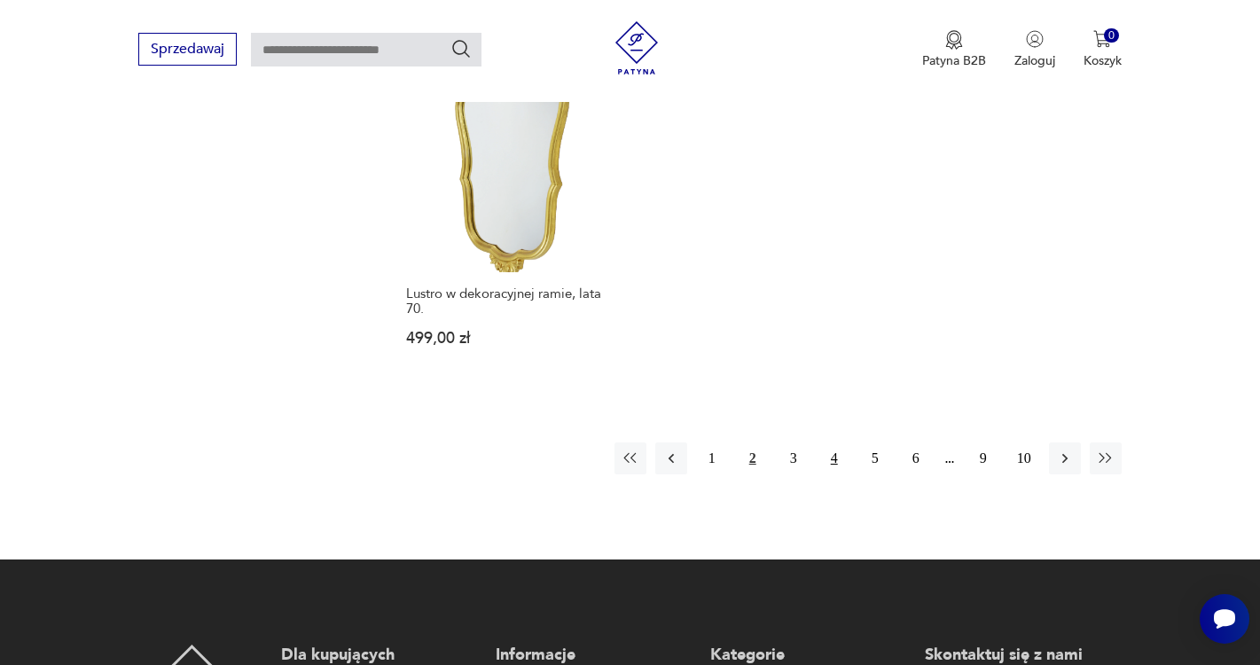
click at [833, 448] on button "4" at bounding box center [834, 458] width 32 height 32
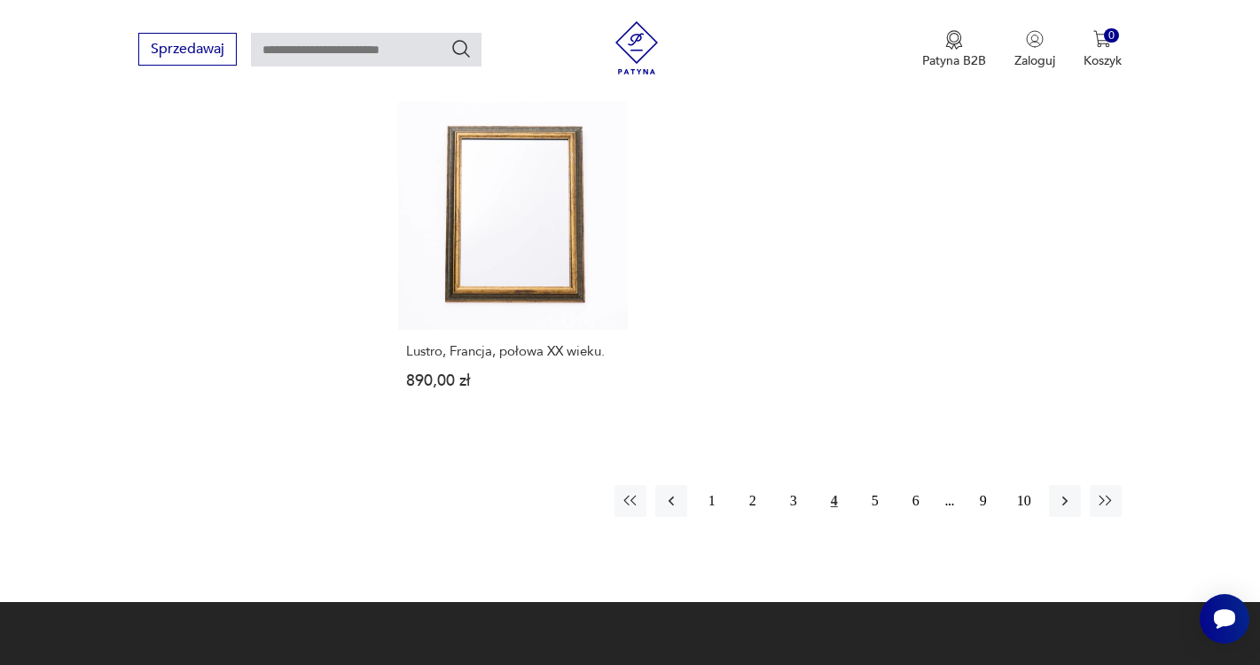
scroll to position [2609, 0]
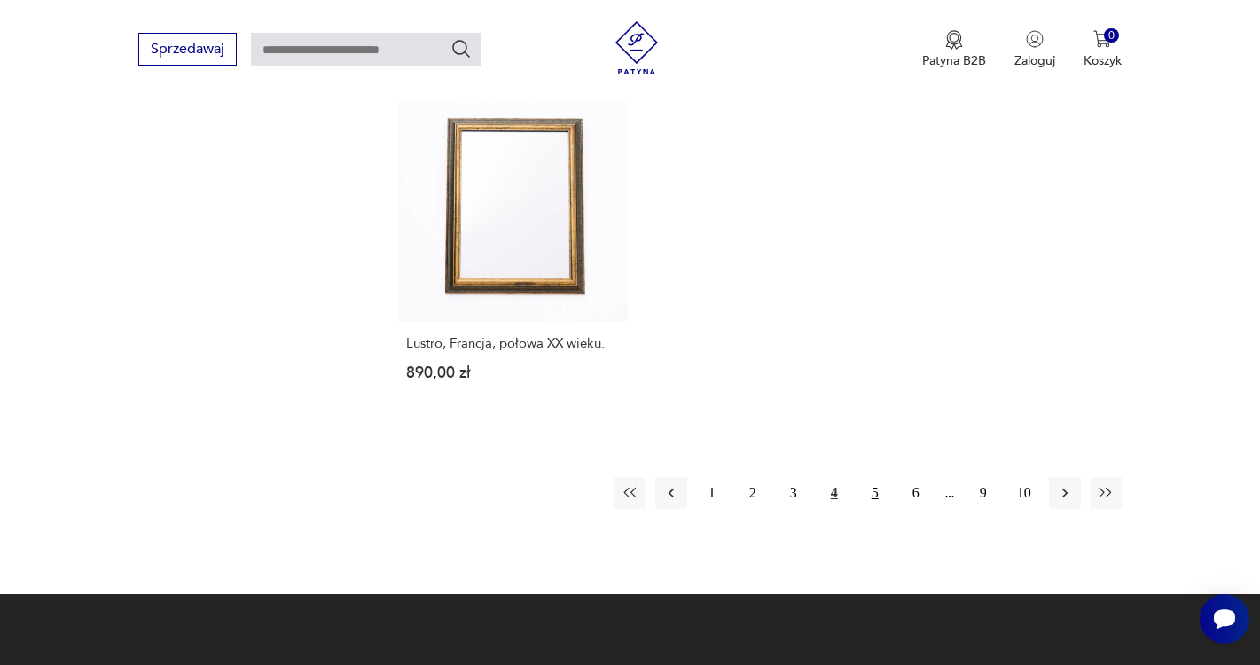
click at [877, 477] on button "5" at bounding box center [875, 493] width 32 height 32
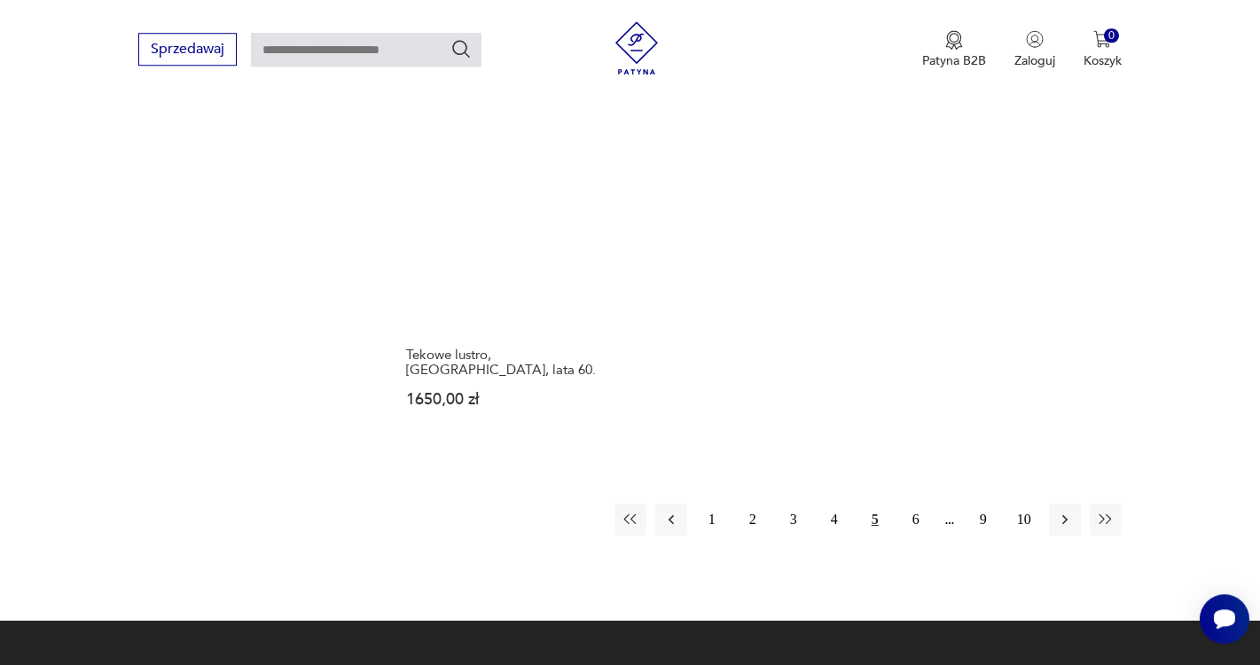
scroll to position [2656, 0]
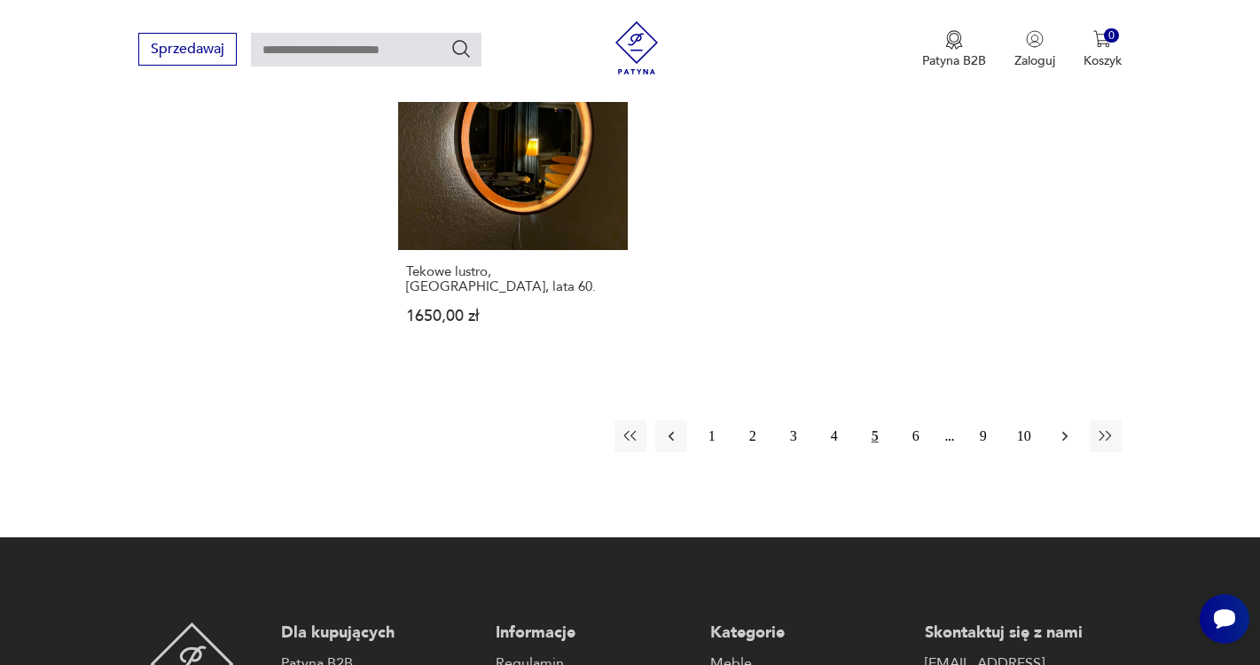
click at [1072, 420] on button "button" at bounding box center [1065, 436] width 32 height 32
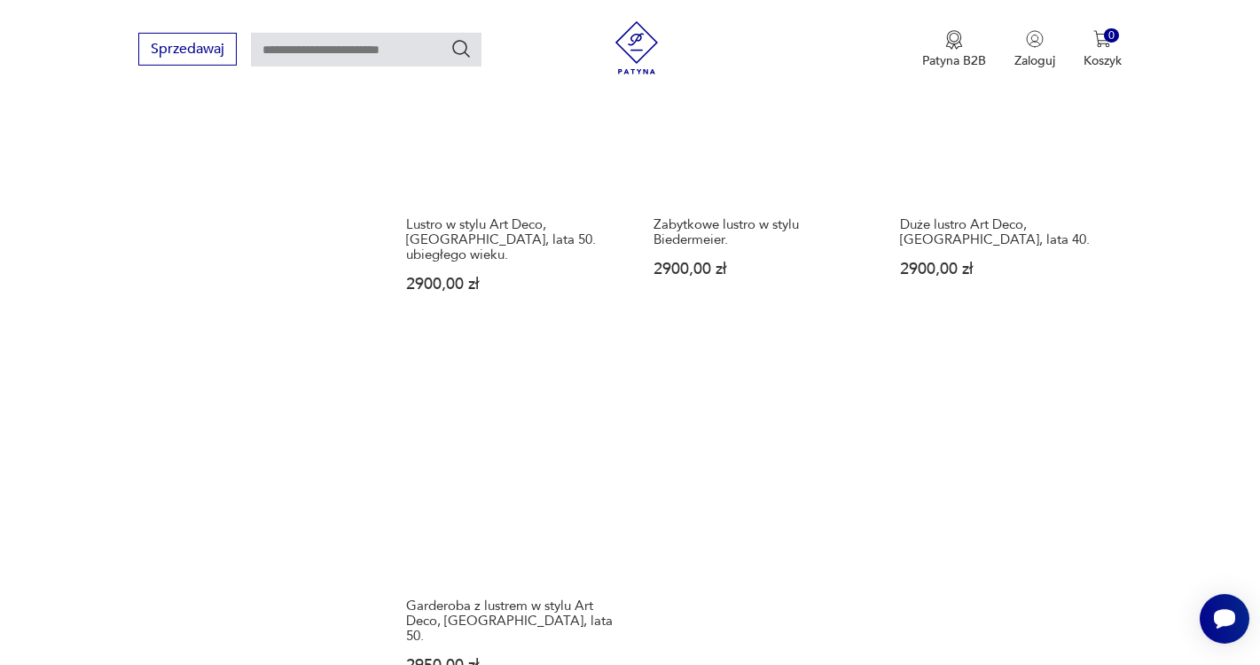
scroll to position [2572, 0]
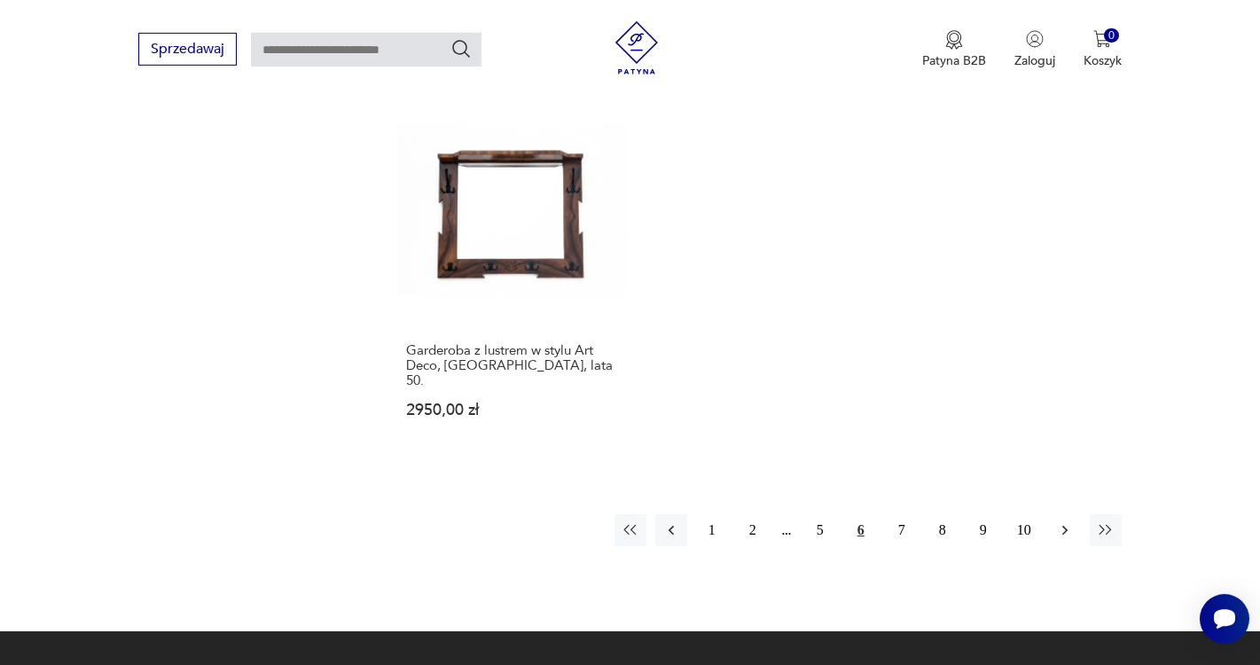
click at [1055, 514] on button "button" at bounding box center [1065, 530] width 32 height 32
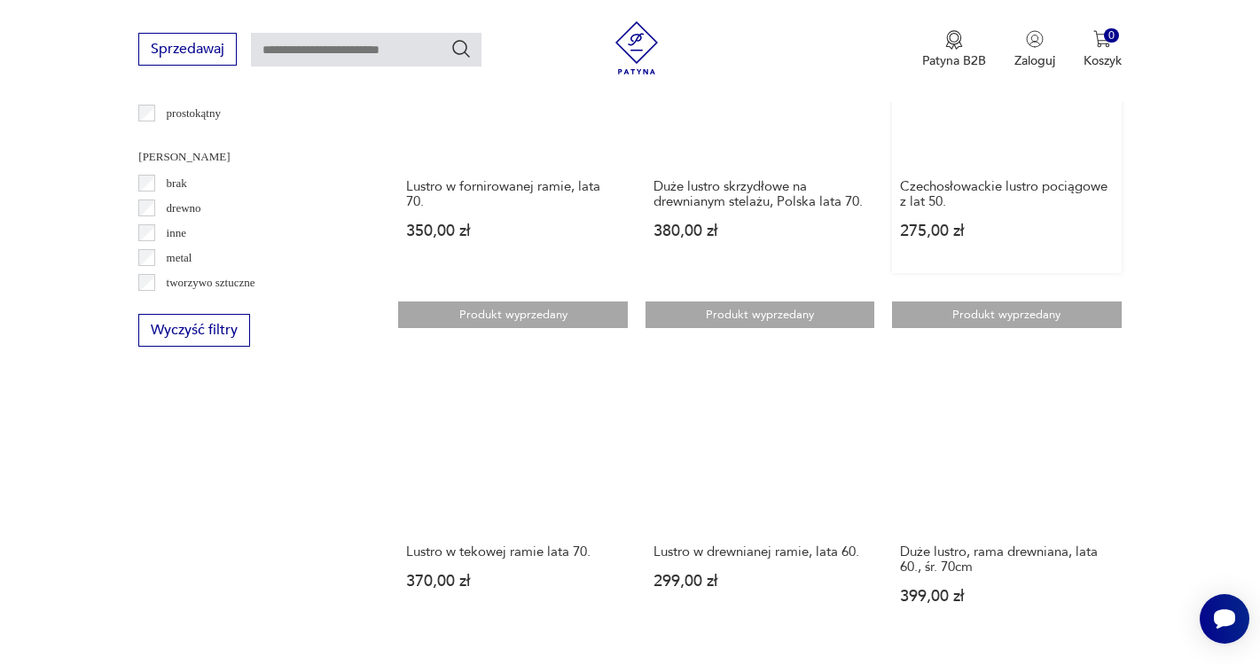
scroll to position [2358, 0]
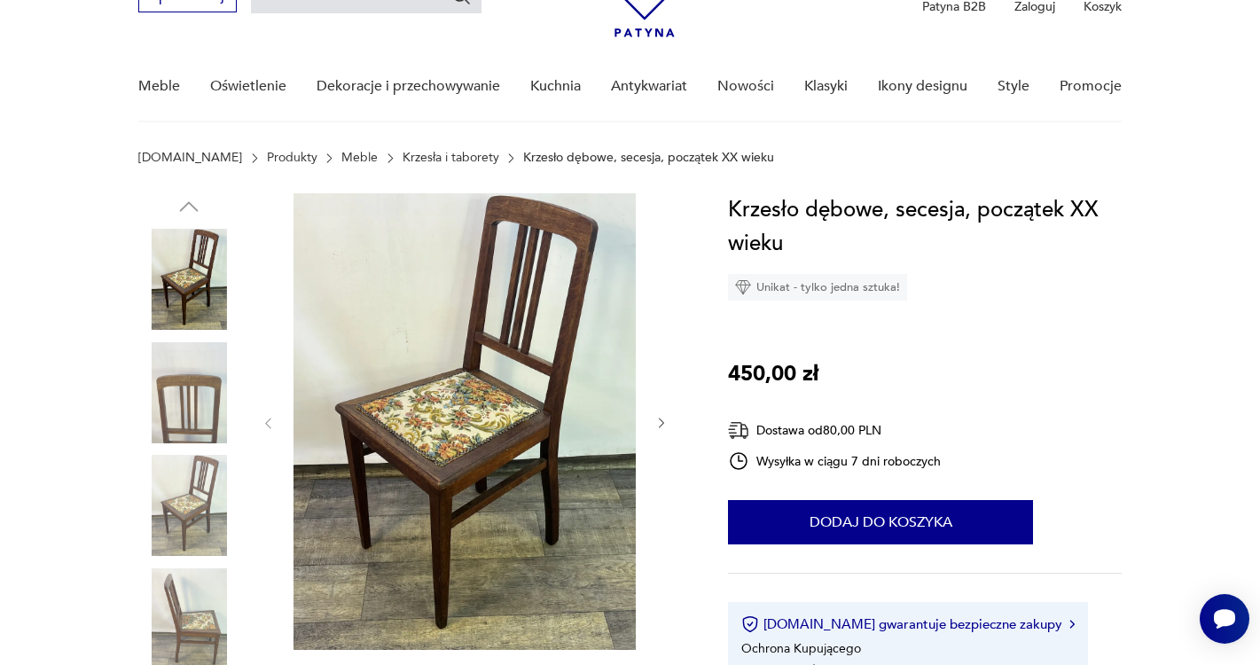
scroll to position [113, 0]
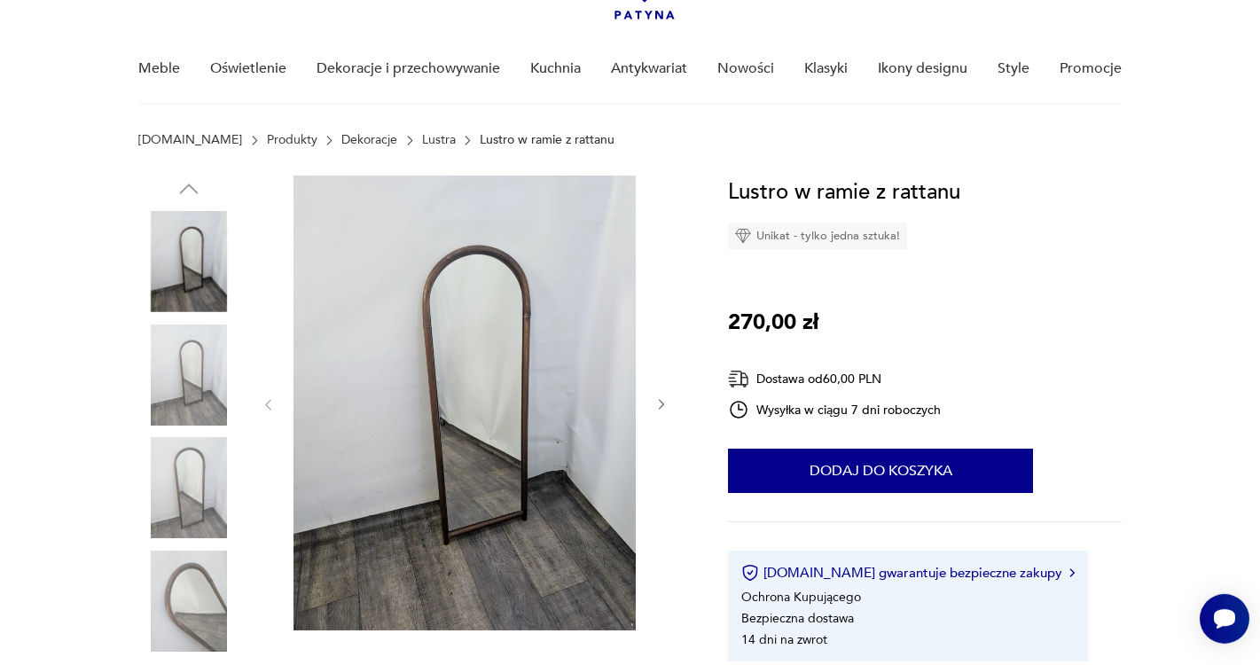
scroll to position [128, 0]
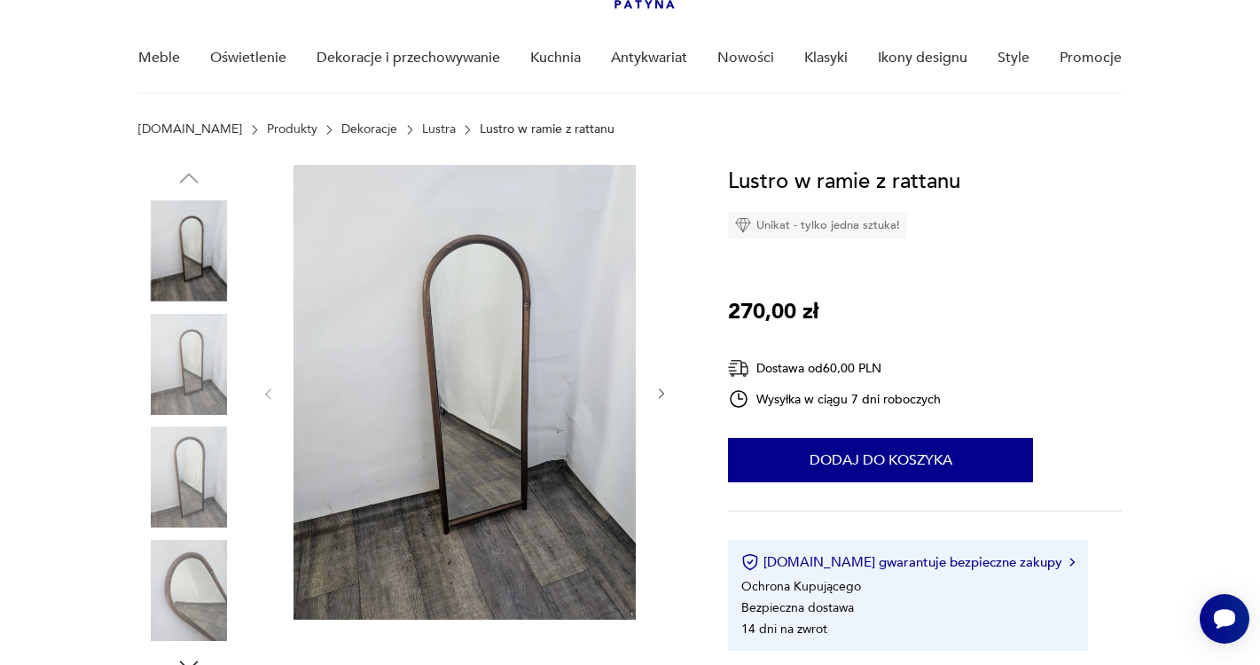
click at [561, 395] on img at bounding box center [464, 392] width 342 height 455
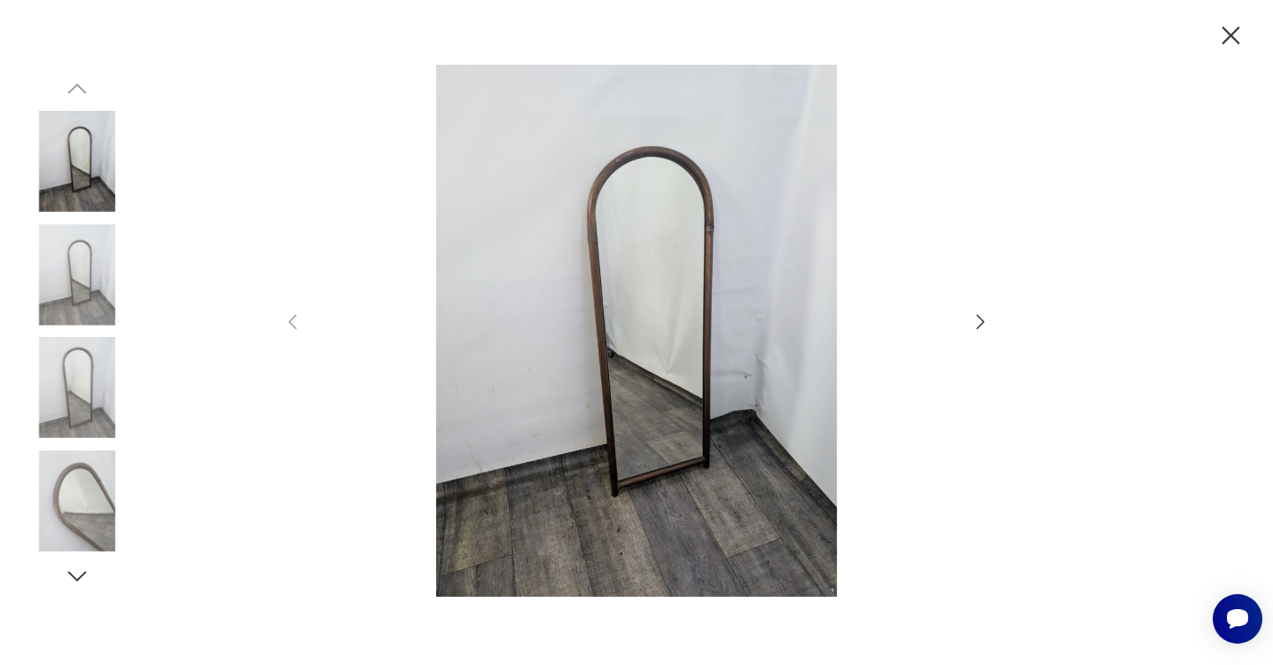
click at [977, 324] on icon "button" at bounding box center [980, 321] width 21 height 21
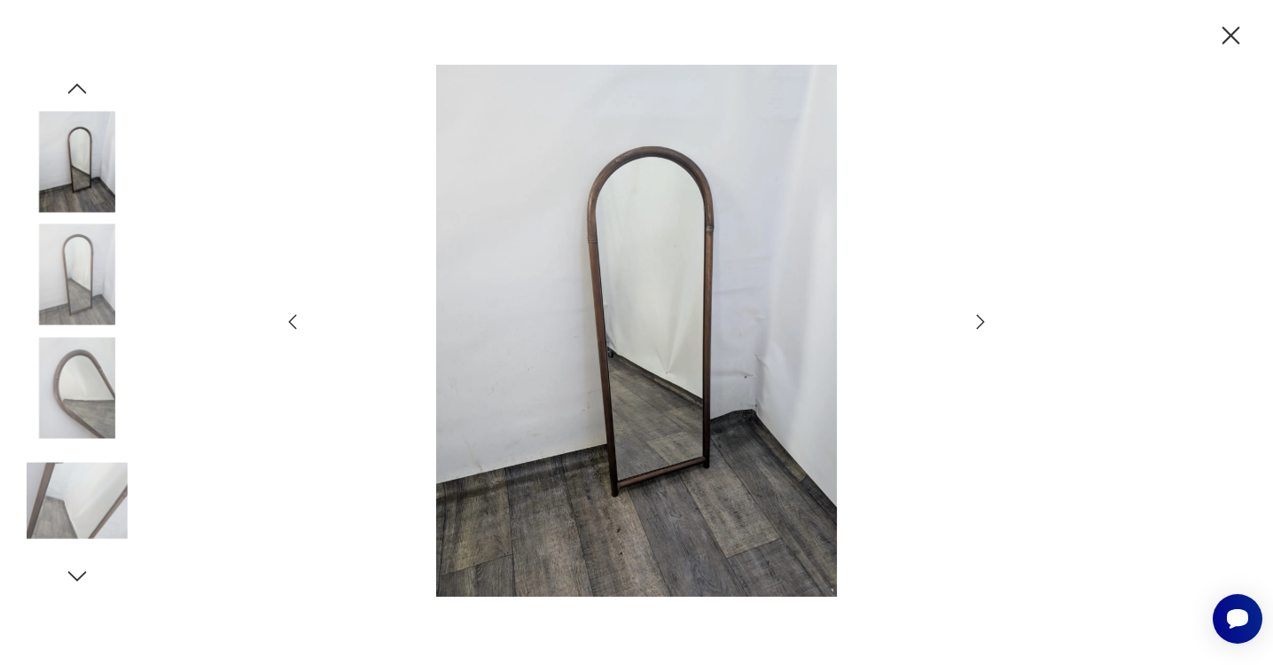
click at [980, 324] on icon "button" at bounding box center [980, 321] width 21 height 21
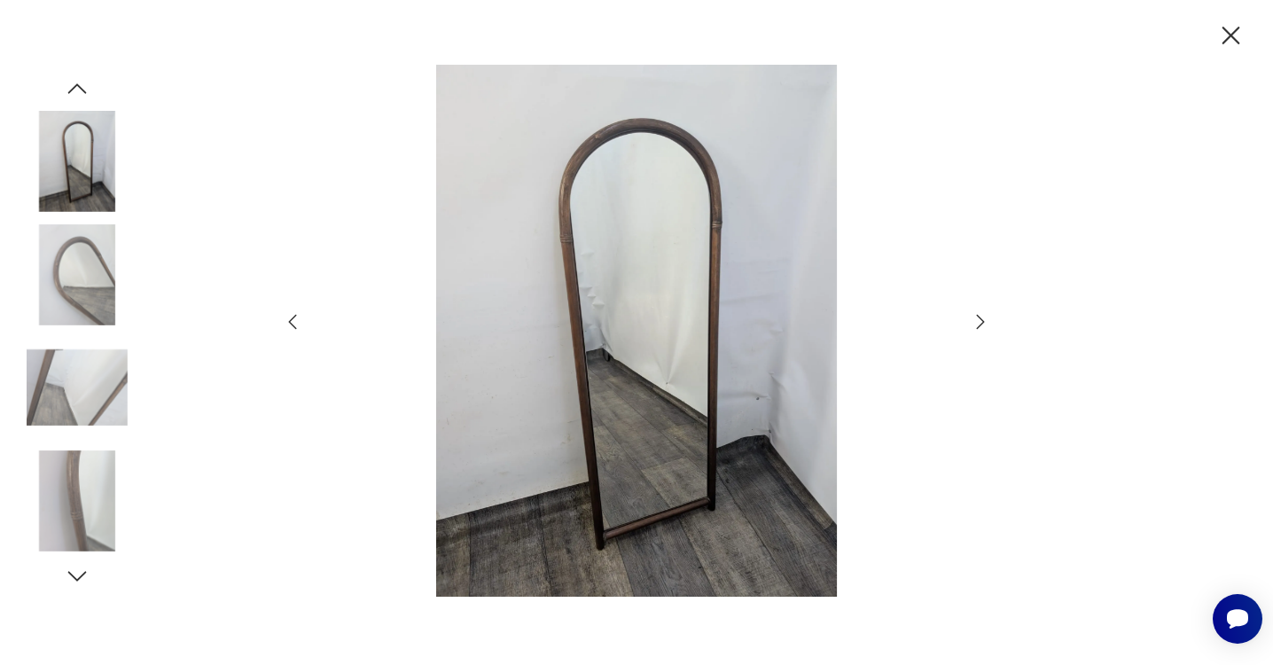
click at [985, 325] on icon "button" at bounding box center [980, 321] width 21 height 21
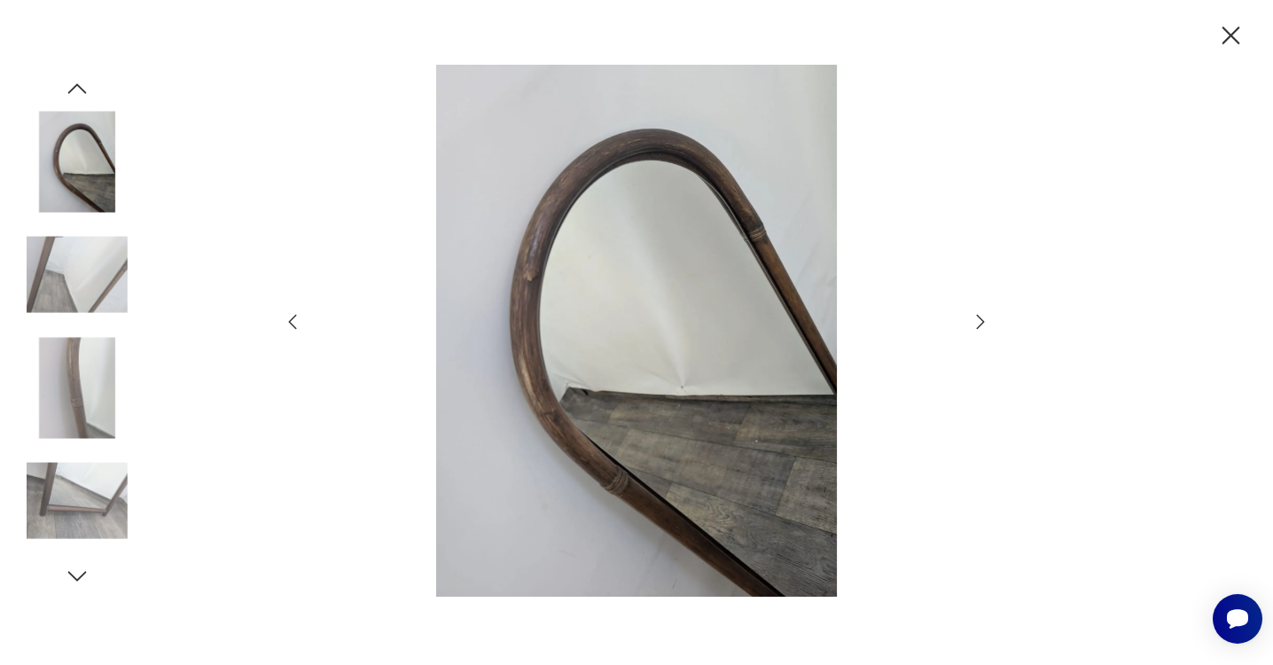
click at [982, 322] on icon "button" at bounding box center [980, 321] width 21 height 21
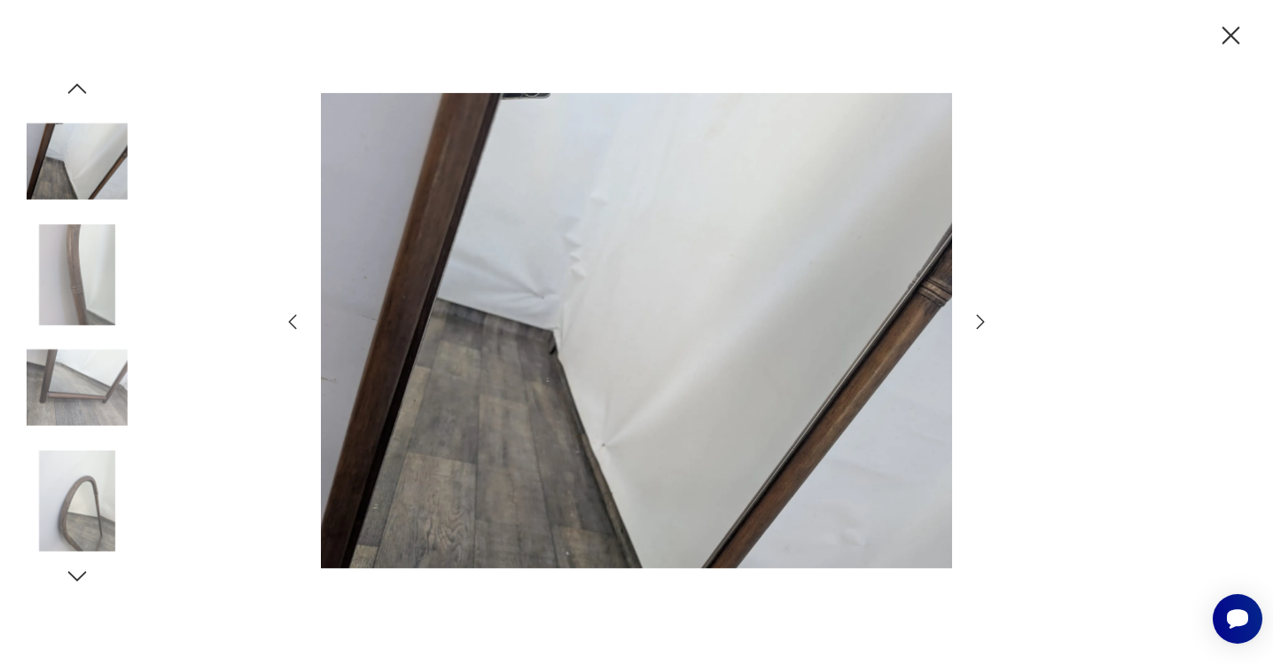
click at [1227, 42] on icon "button" at bounding box center [1230, 35] width 31 height 31
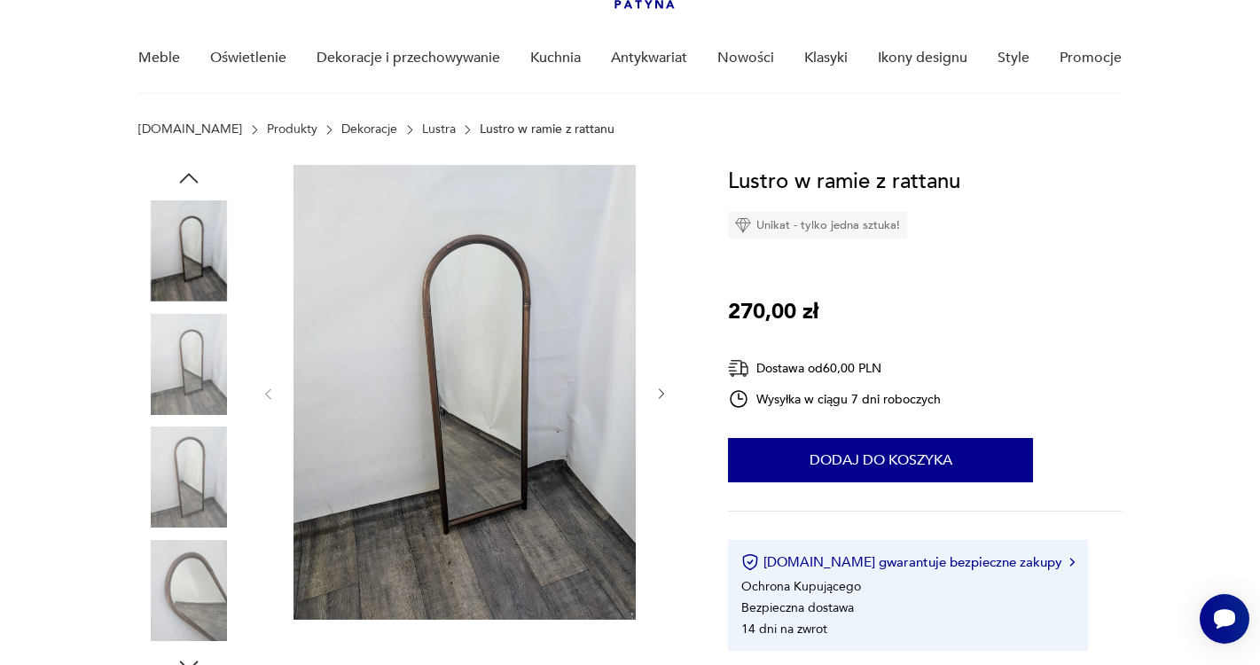
click at [660, 395] on icon "button" at bounding box center [661, 394] width 15 height 15
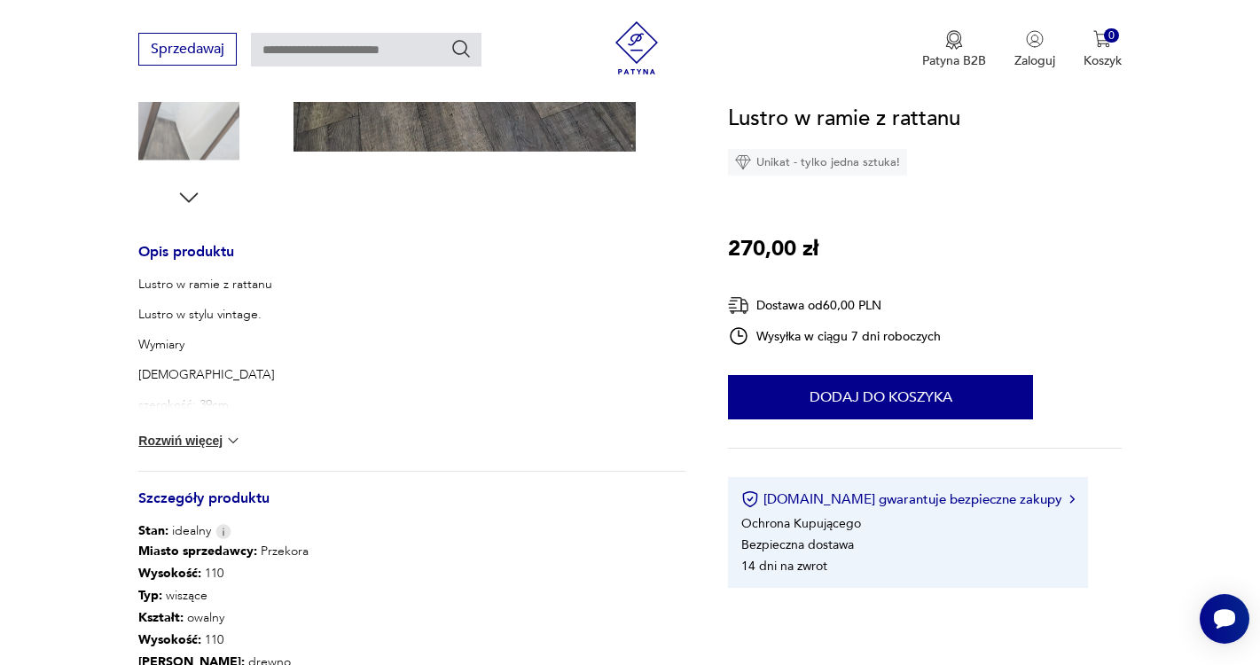
scroll to position [738, 0]
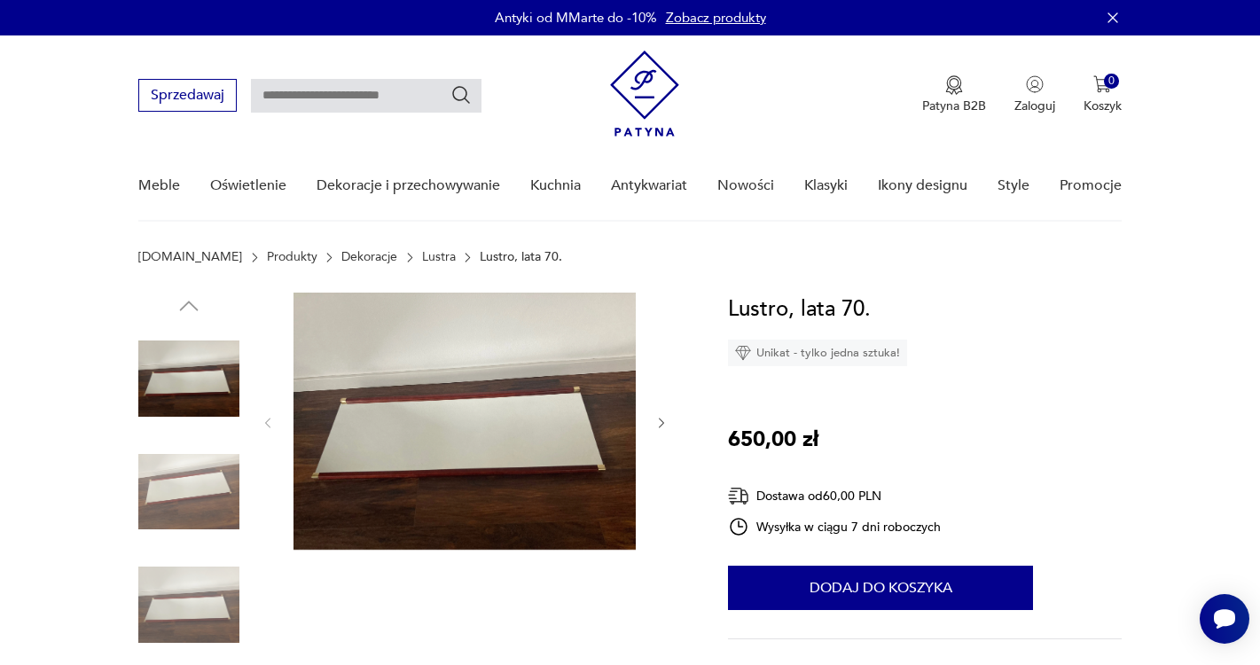
click at [215, 496] on img at bounding box center [188, 491] width 101 height 101
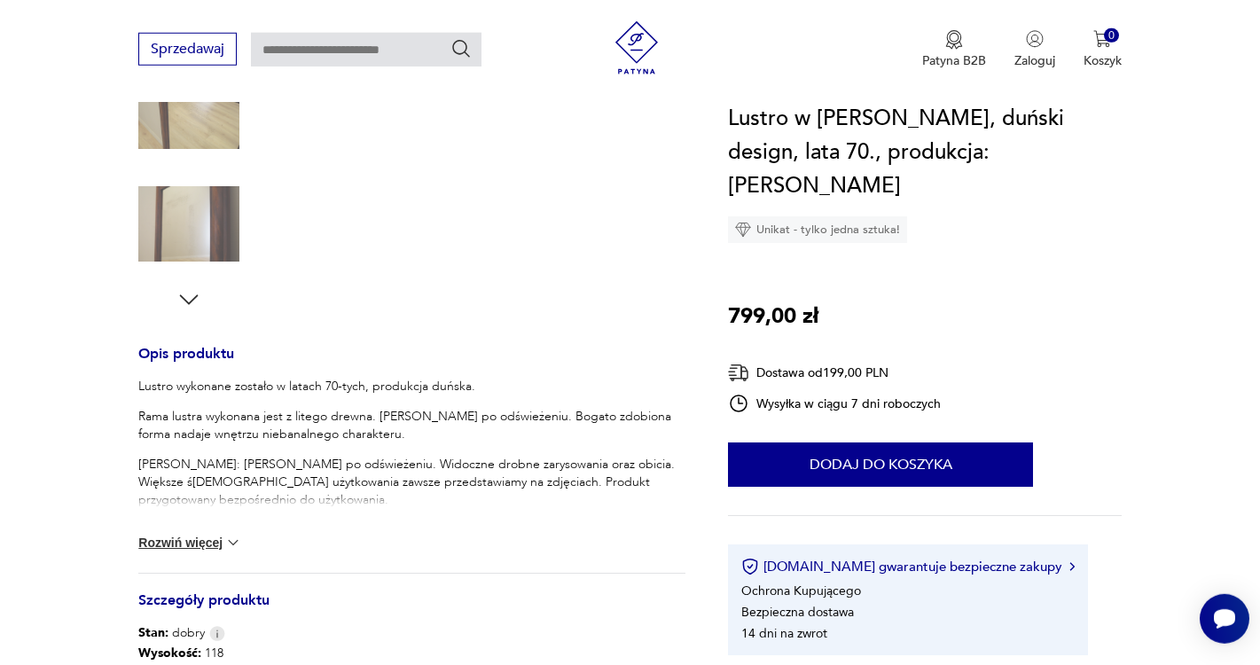
scroll to position [496, 0]
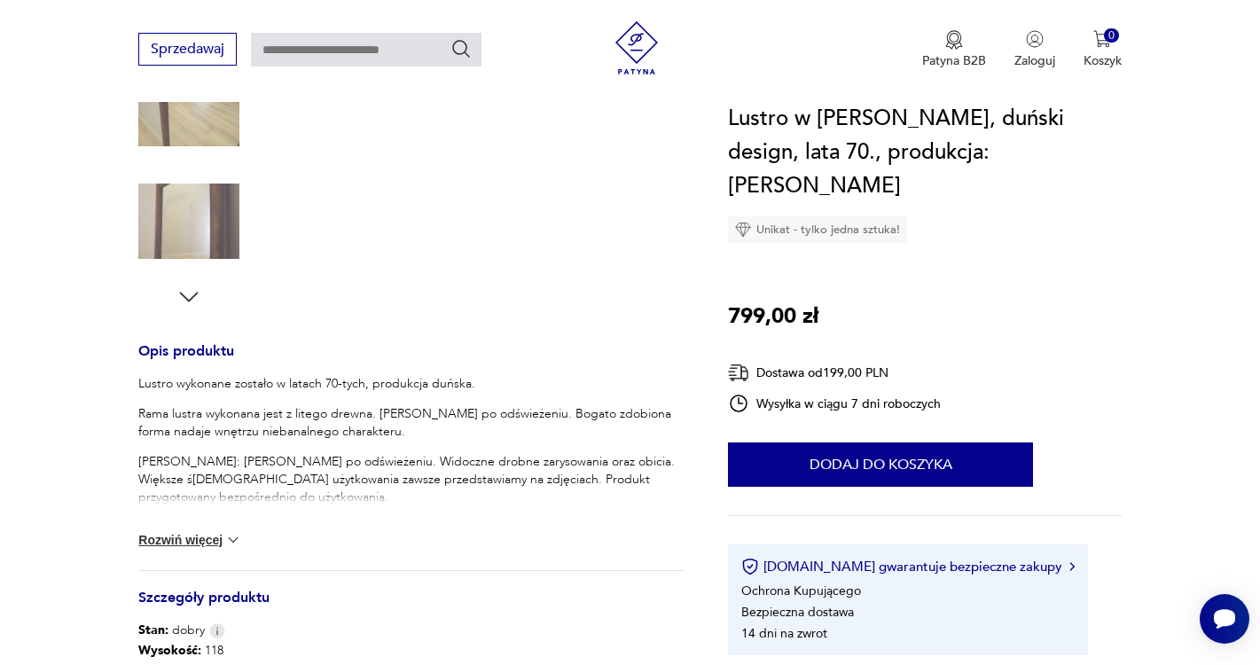
click at [173, 232] on img at bounding box center [188, 221] width 101 height 101
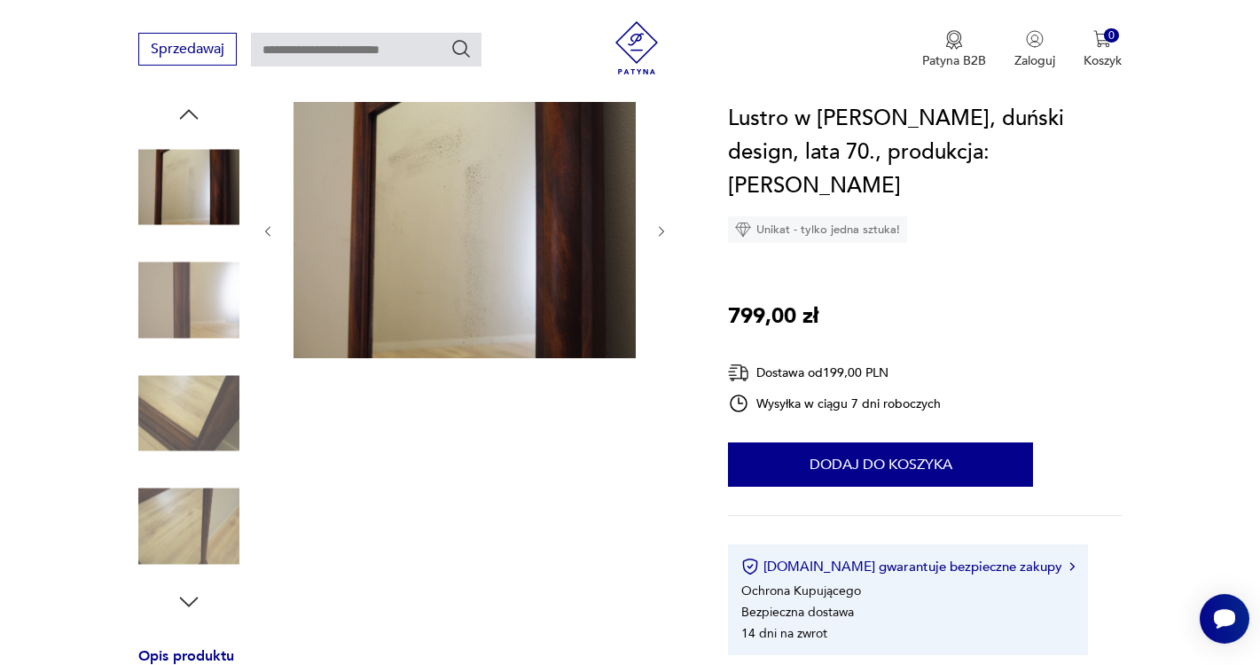
scroll to position [142, 0]
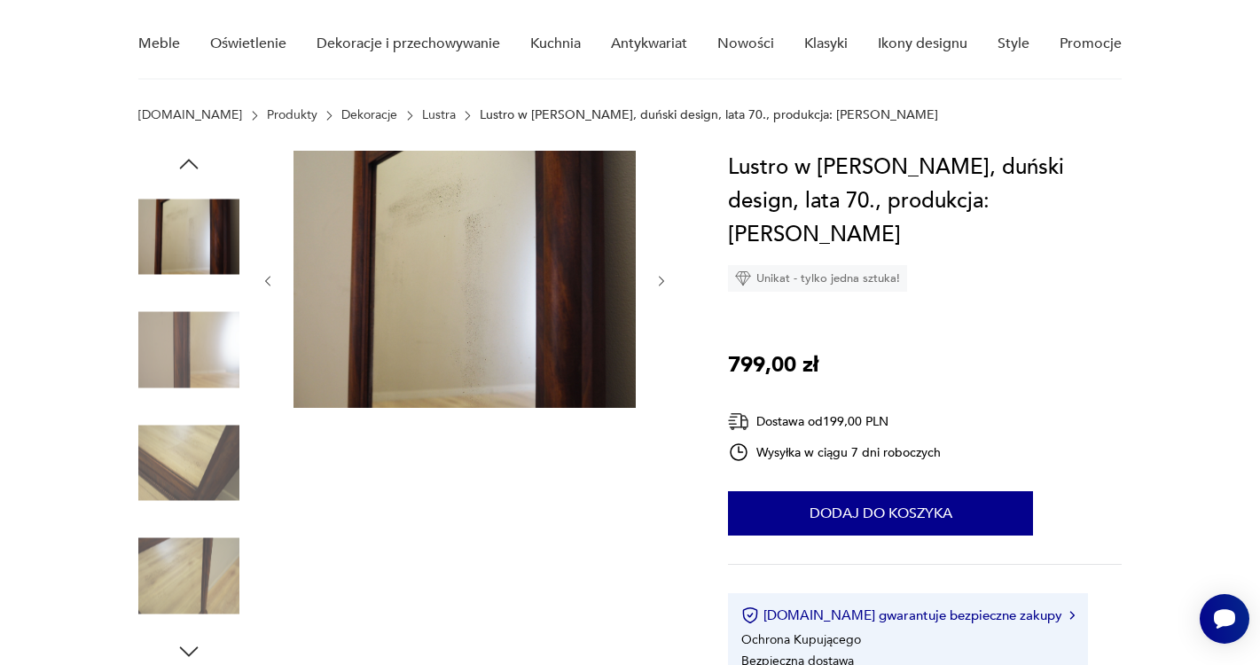
click at [216, 449] on img at bounding box center [188, 462] width 101 height 101
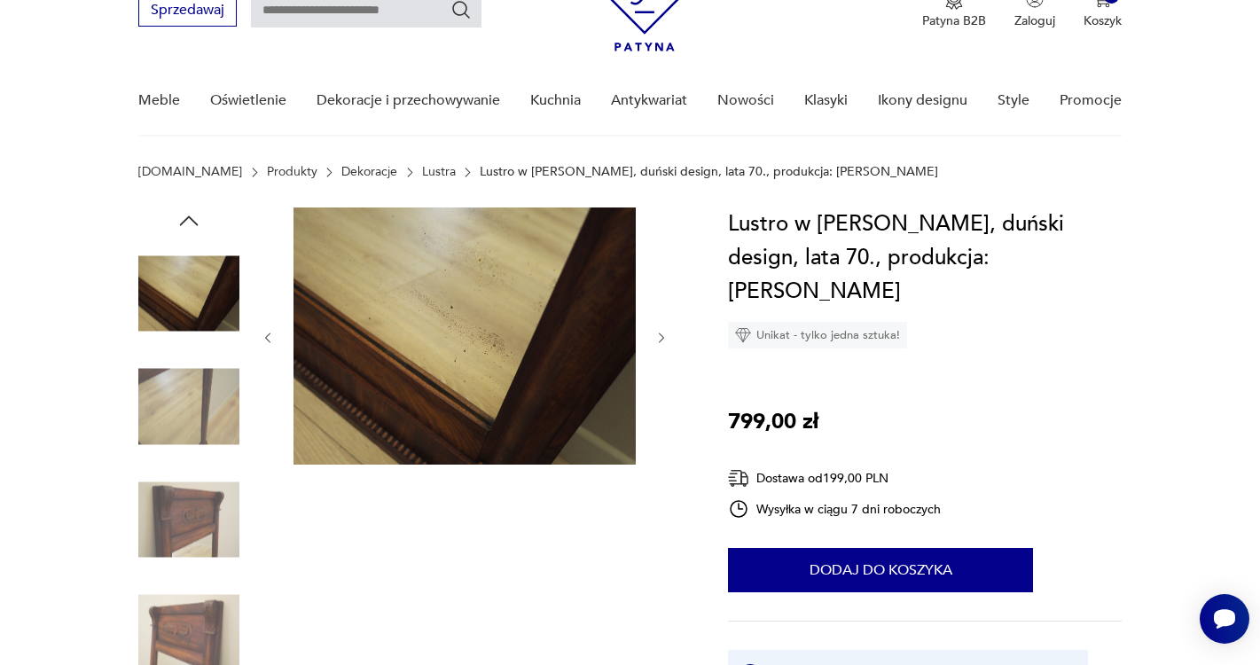
click at [191, 308] on img at bounding box center [188, 293] width 101 height 101
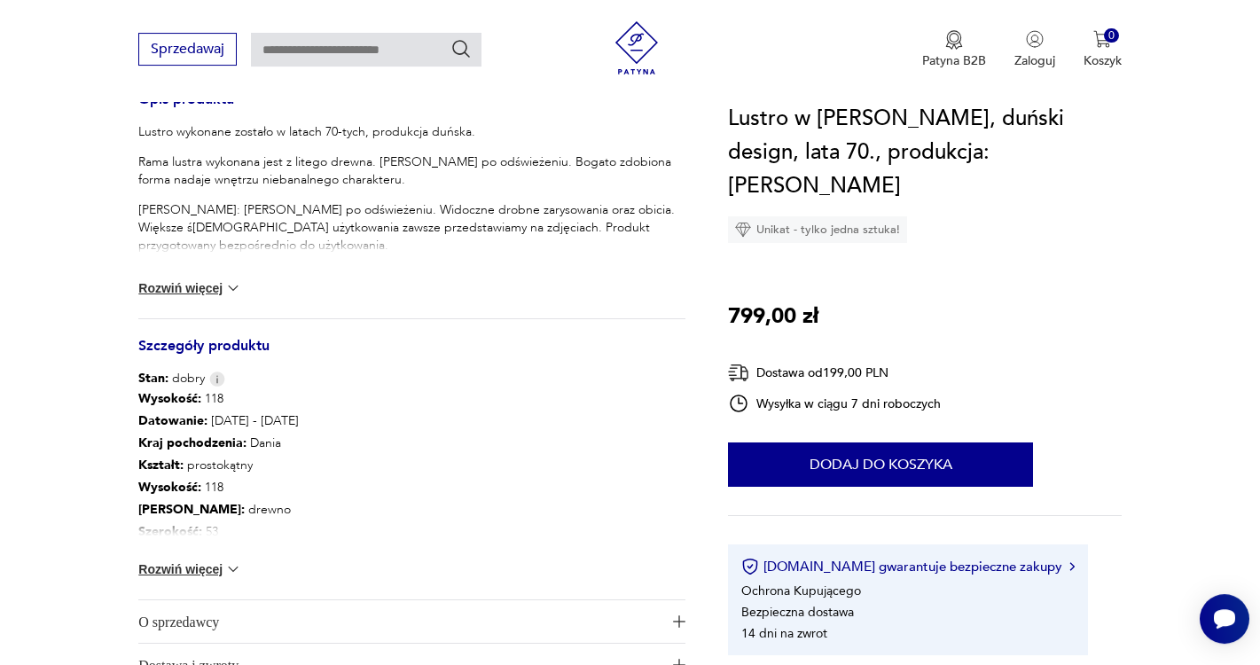
scroll to position [752, 0]
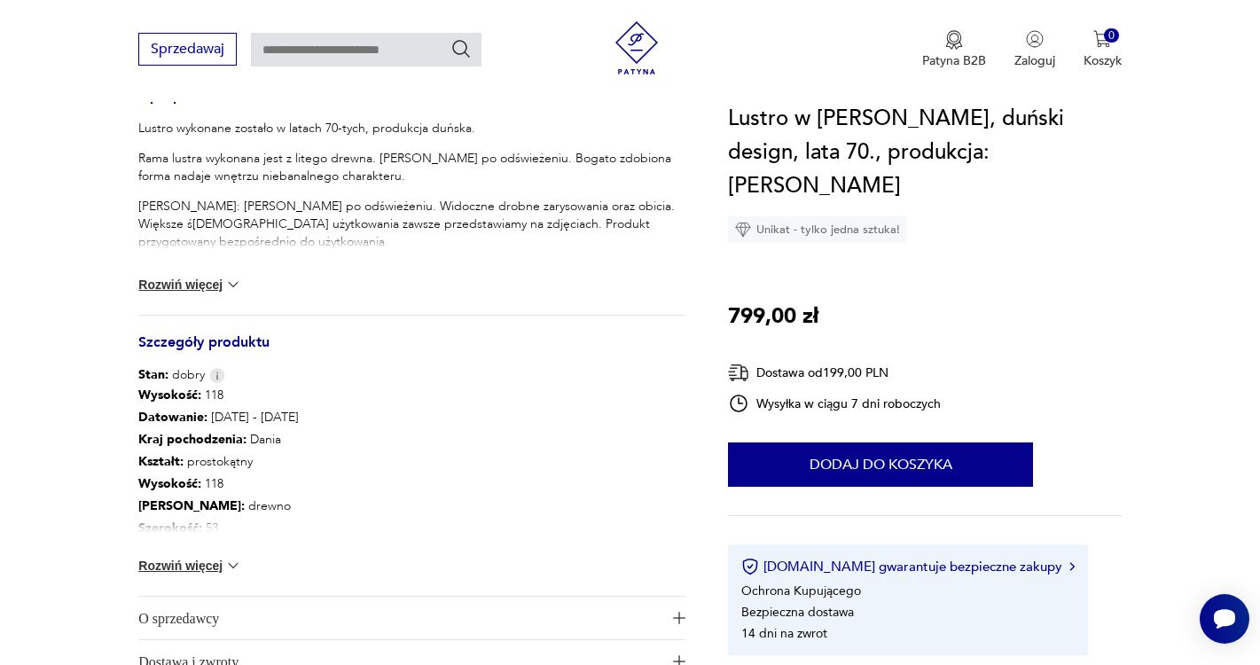
click at [223, 571] on button "Rozwiń więcej" at bounding box center [189, 566] width 103 height 18
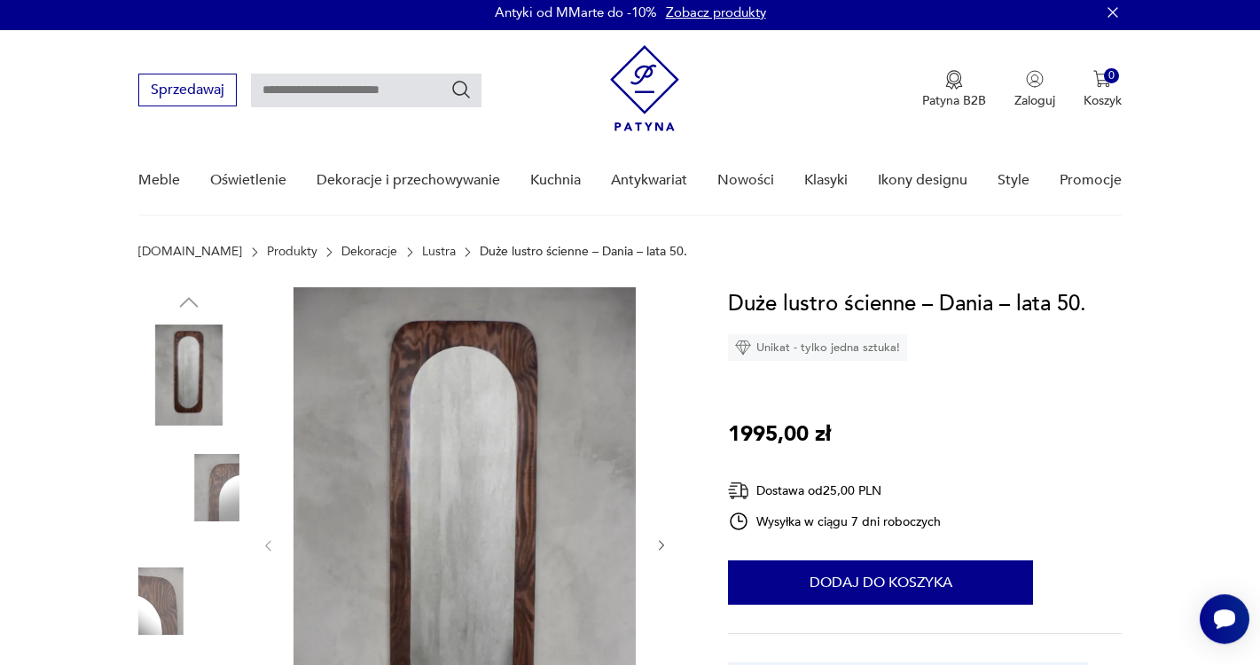
scroll to position [156, 0]
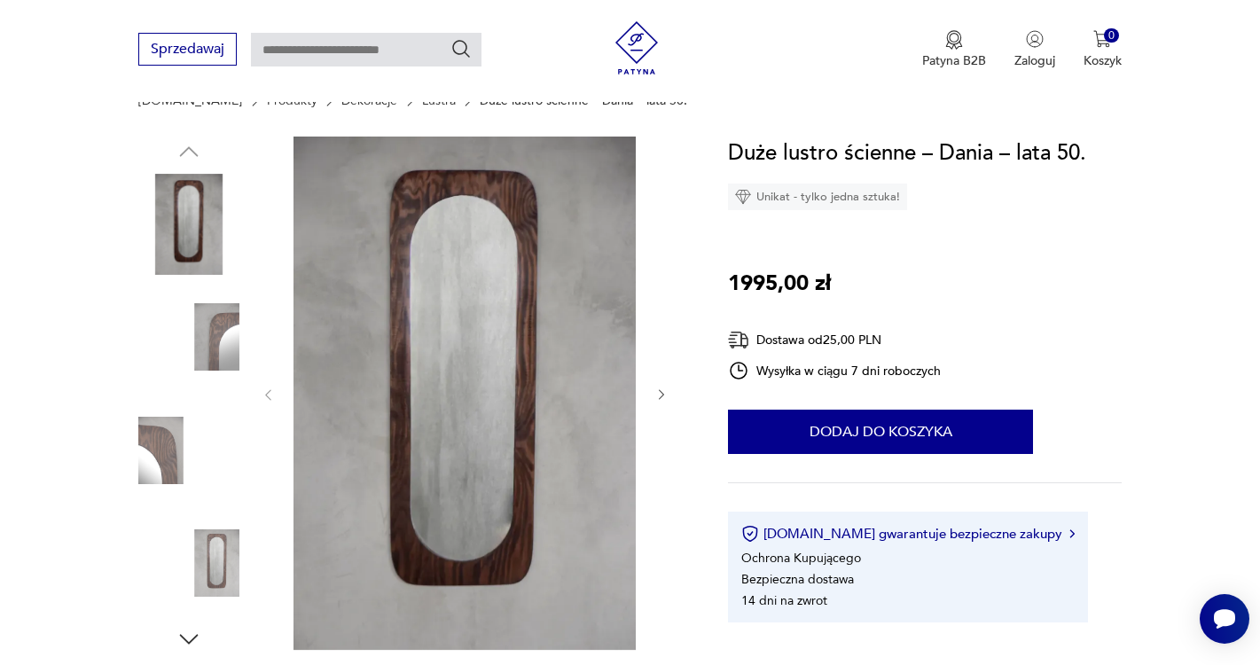
click at [662, 396] on icon "button" at bounding box center [661, 395] width 5 height 11
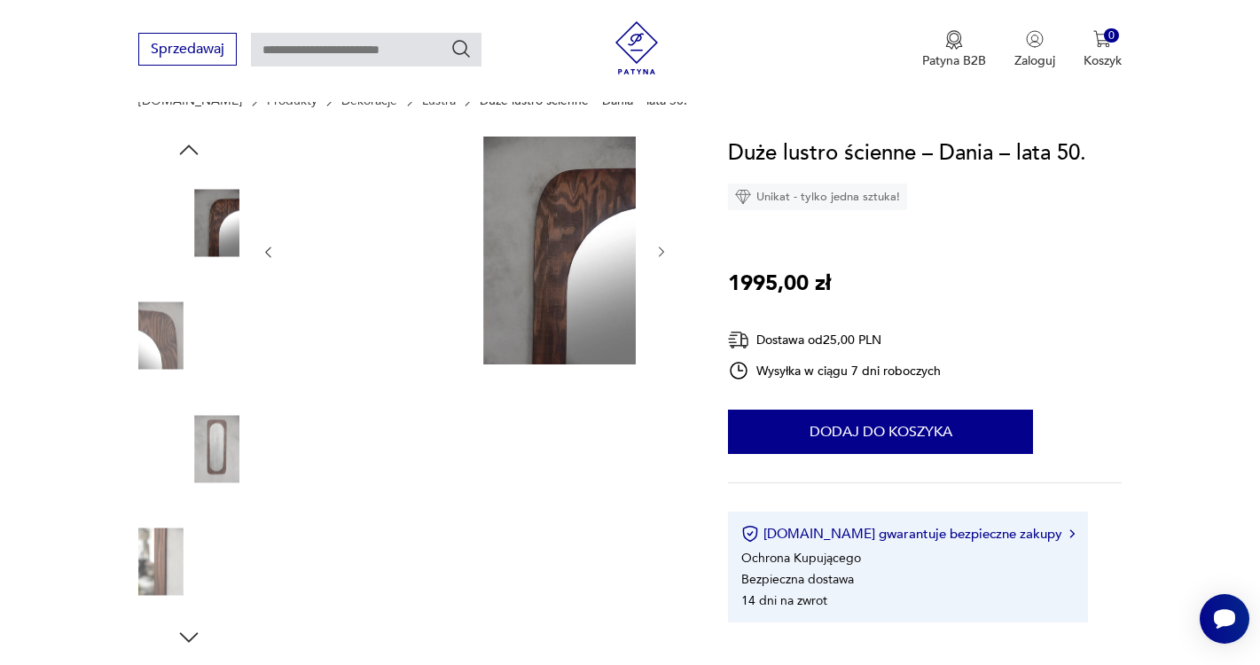
click at [662, 396] on div at bounding box center [465, 394] width 408 height 514
